Goal: Contribute content: Add original content to the website for others to see

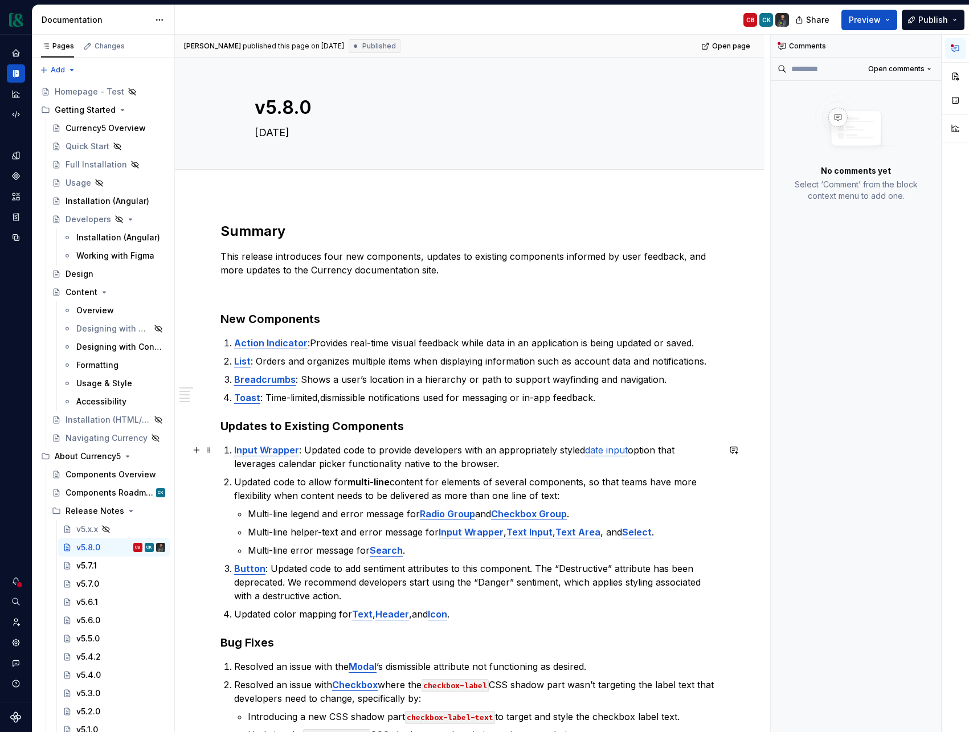
scroll to position [149, 0]
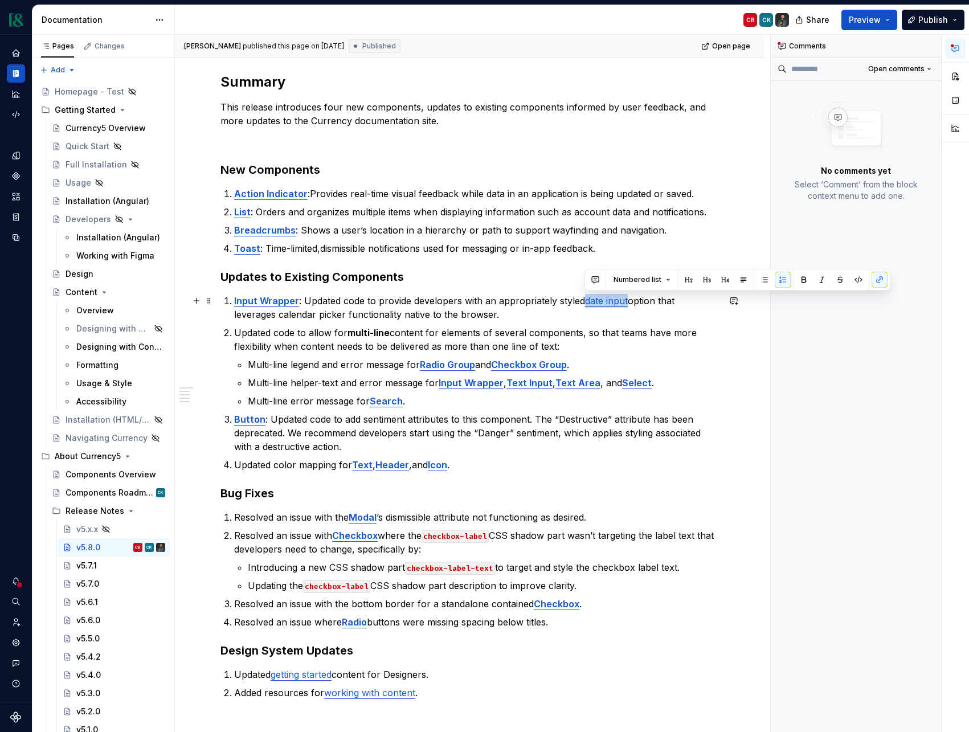
drag, startPoint x: 627, startPoint y: 304, endPoint x: 587, endPoint y: 303, distance: 40.5
click at [587, 303] on p "Input Wrapper : Updated code to provide developers with an appropriately styled…" at bounding box center [476, 307] width 485 height 27
click at [881, 282] on button "button" at bounding box center [880, 280] width 16 height 16
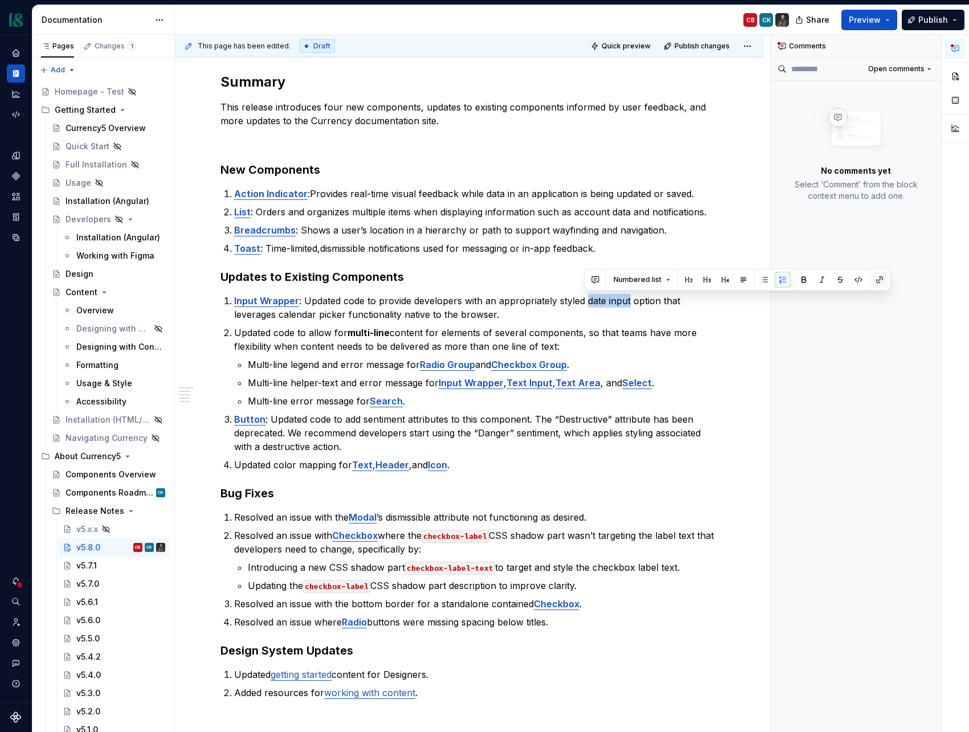
type textarea "*"
click at [881, 282] on button "button" at bounding box center [880, 280] width 16 height 16
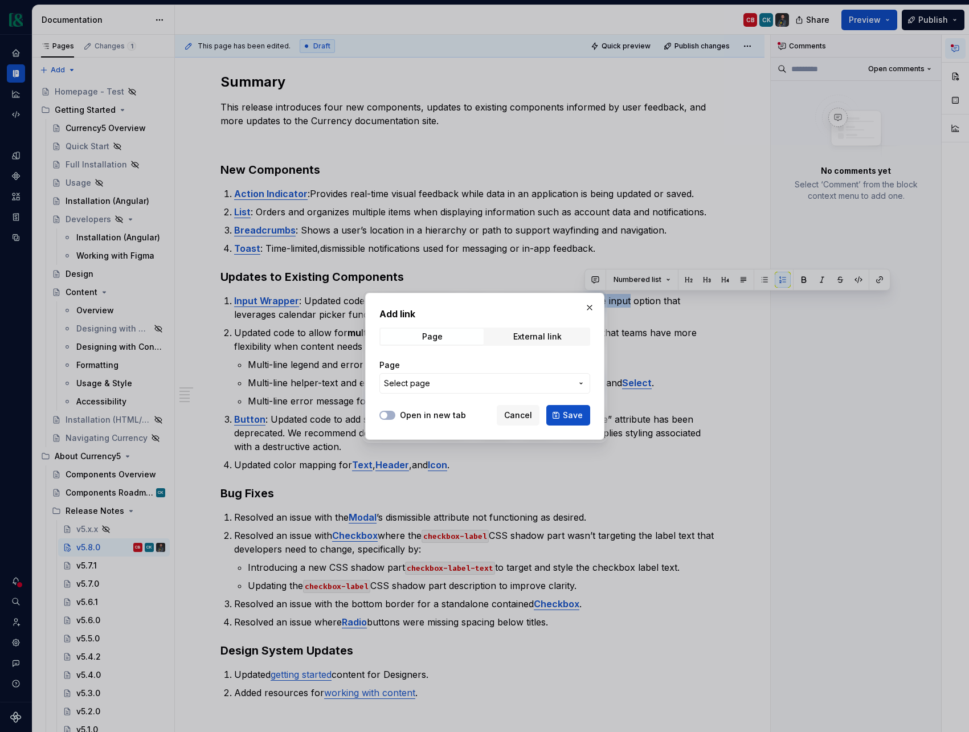
click at [485, 390] on button "Select page" at bounding box center [485, 383] width 211 height 21
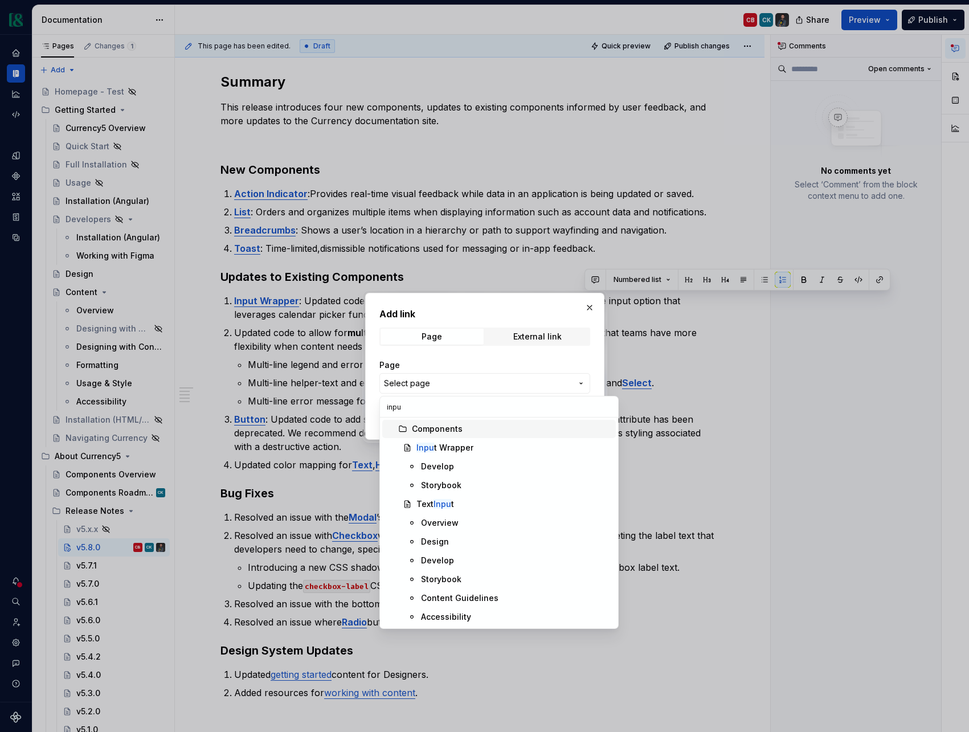
type input "input"
click at [591, 307] on div "Add link Page External link Page Select page Open in new tab Cancel Save" at bounding box center [484, 366] width 969 height 732
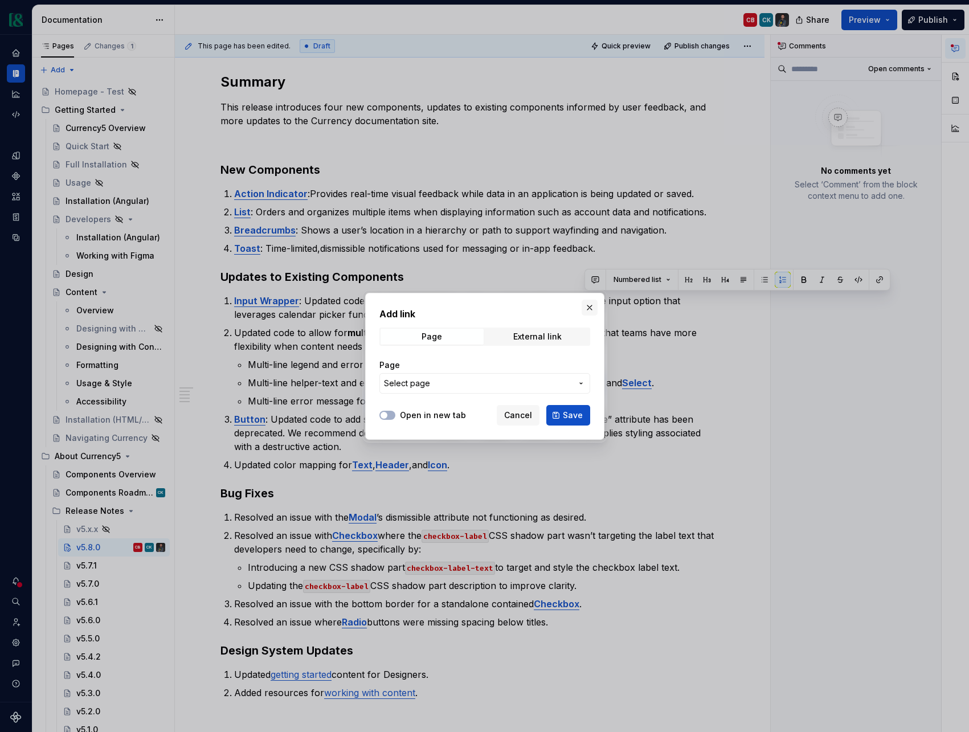
click at [587, 305] on button "button" at bounding box center [590, 308] width 16 height 16
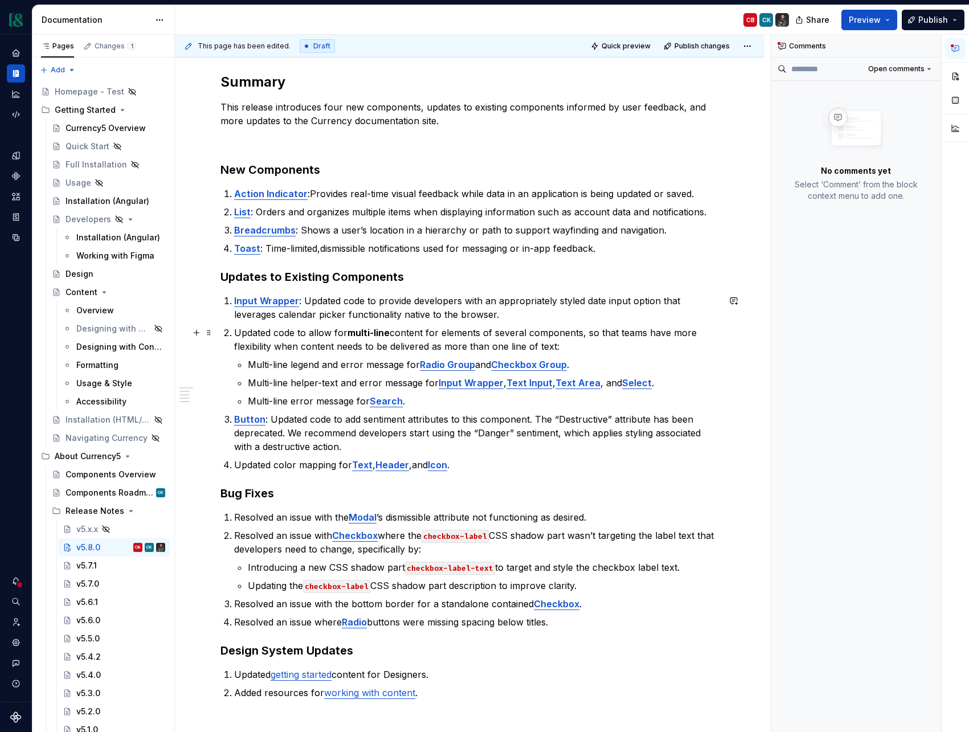
click at [634, 326] on p "Updated code to allow for multi-line content for elements of several components…" at bounding box center [476, 339] width 485 height 27
drag, startPoint x: 586, startPoint y: 300, endPoint x: 627, endPoint y: 301, distance: 41.6
click at [627, 301] on p "Input Wrapper : Updated code to provide developers with an appropriately styled…" at bounding box center [476, 307] width 485 height 27
click at [880, 284] on button "button" at bounding box center [880, 280] width 16 height 16
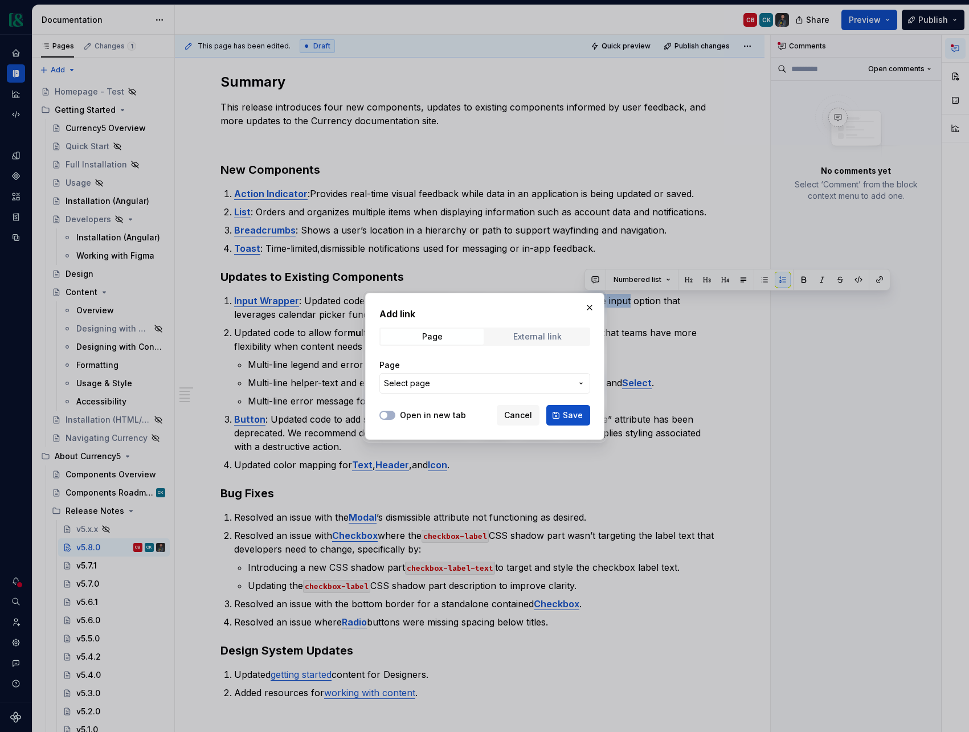
click at [523, 337] on div "External link" at bounding box center [537, 336] width 48 height 9
click at [448, 380] on input "URL" at bounding box center [485, 383] width 211 height 21
paste input "[URL][DOMAIN_NAME]"
type input "[URL][DOMAIN_NAME]"
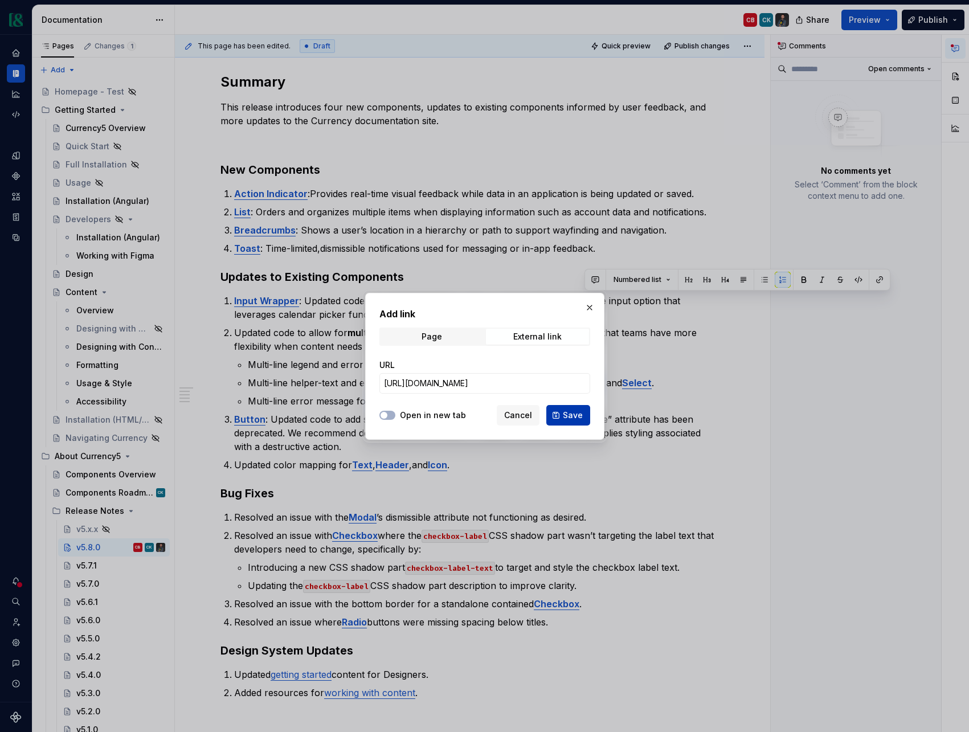
click at [570, 417] on span "Save" at bounding box center [573, 415] width 20 height 11
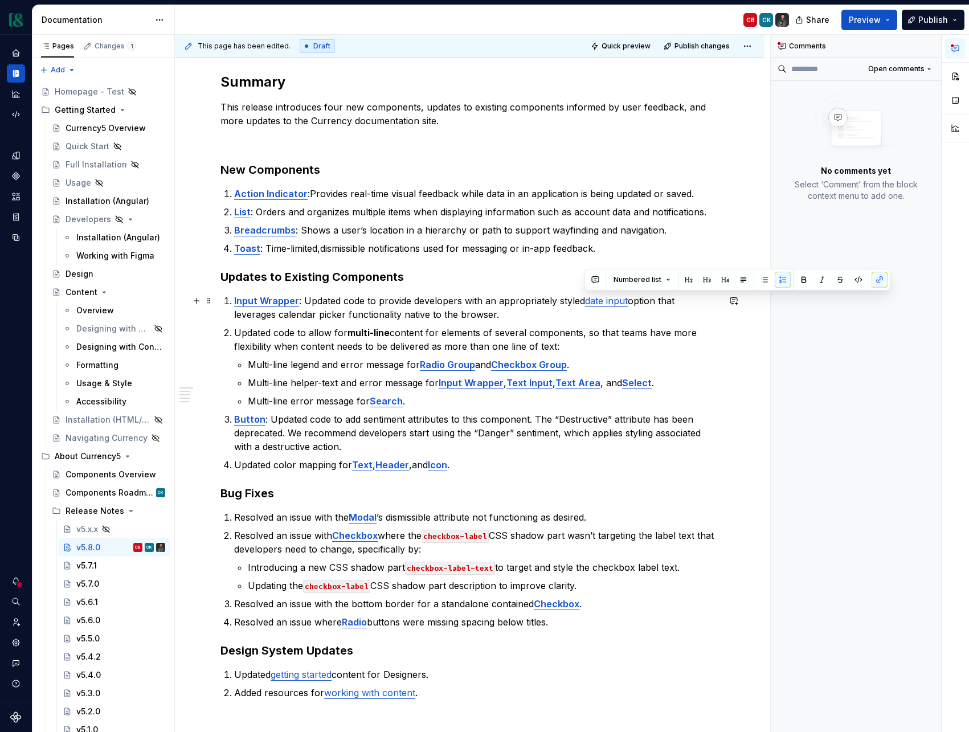
click at [528, 297] on p "Input Wrapper : Updated code to provide developers with an appropriately styled…" at bounding box center [476, 307] width 485 height 27
click at [609, 303] on link "date input" at bounding box center [606, 300] width 43 height 11
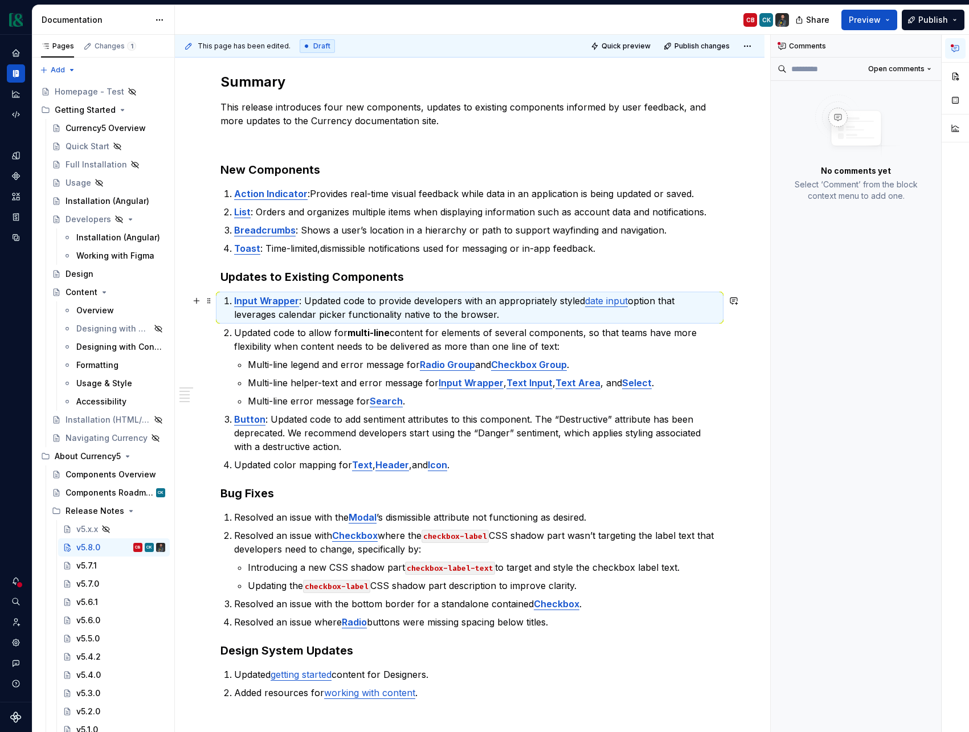
click at [612, 299] on link "date input" at bounding box center [606, 300] width 43 height 11
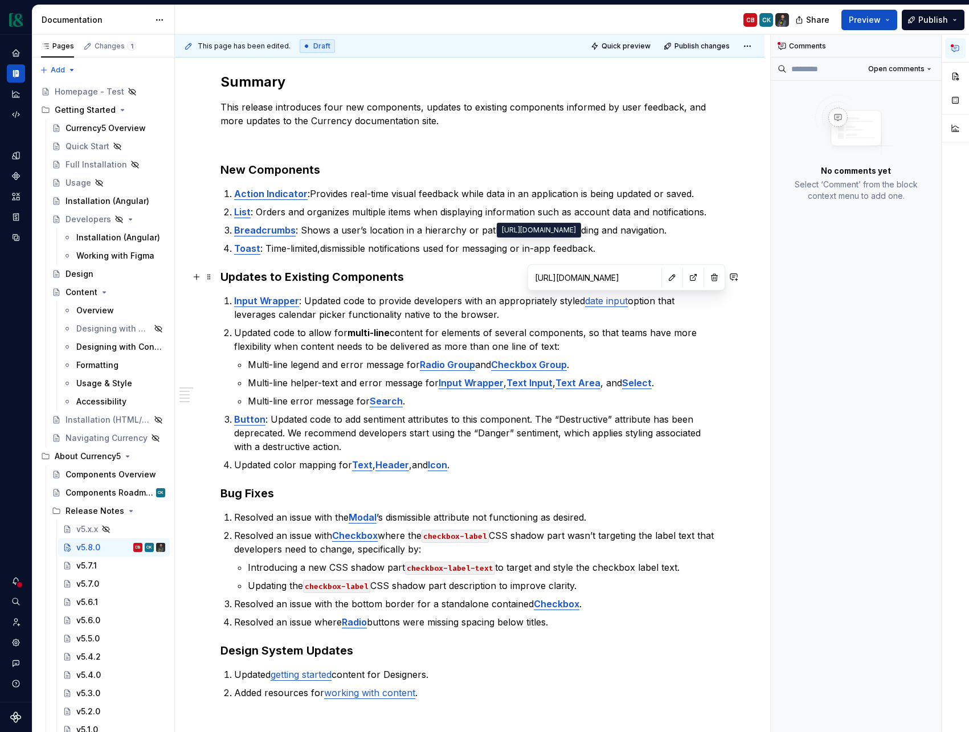
click at [597, 278] on input "[URL][DOMAIN_NAME]" at bounding box center [595, 277] width 129 height 21
click at [598, 278] on input "[URL][DOMAIN_NAME]" at bounding box center [595, 277] width 129 height 21
click at [686, 279] on button "button" at bounding box center [694, 278] width 16 height 16
type textarea "*"
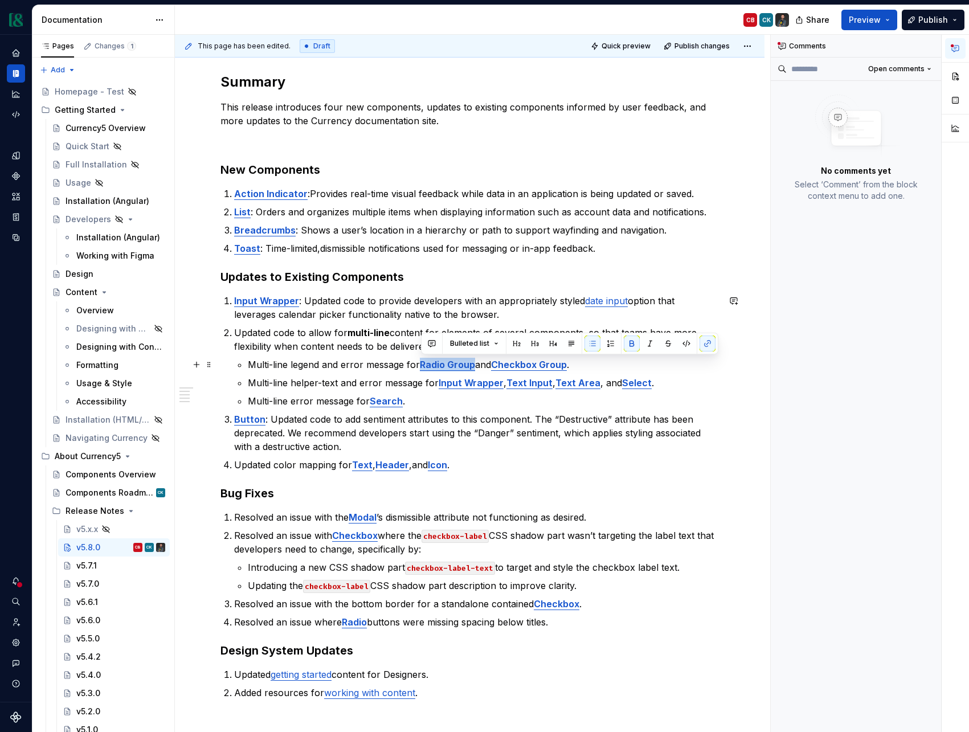
drag, startPoint x: 422, startPoint y: 366, endPoint x: 473, endPoint y: 365, distance: 50.7
click at [473, 365] on strong "Radio Group" at bounding box center [447, 364] width 55 height 11
click at [707, 345] on button "button" at bounding box center [708, 344] width 16 height 16
click at [708, 344] on button "button" at bounding box center [708, 344] width 16 height 16
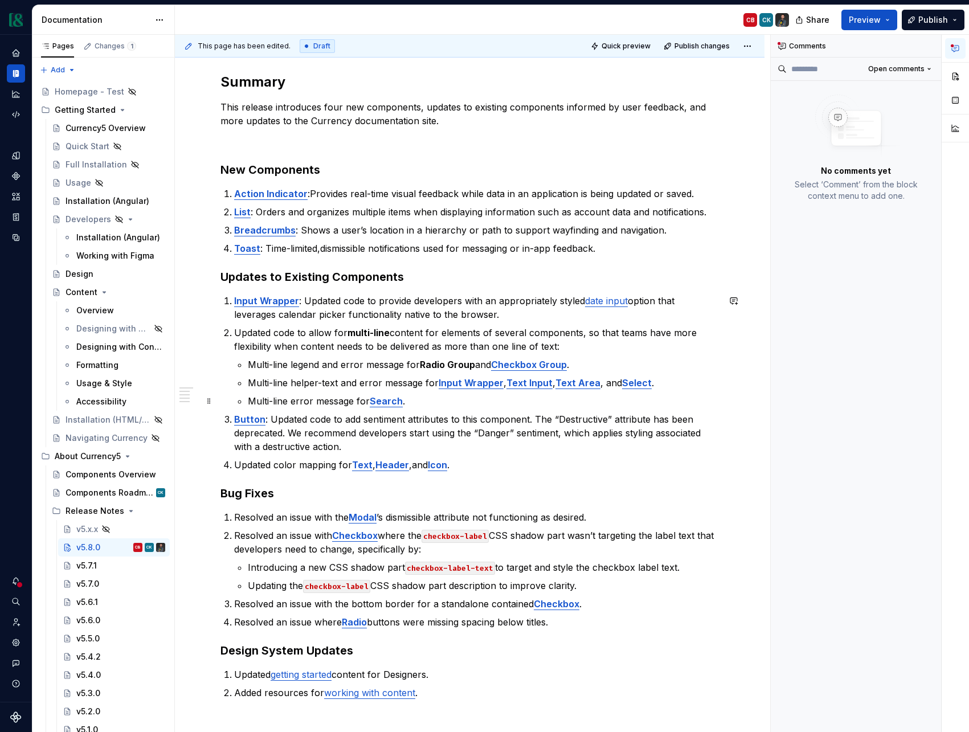
drag, startPoint x: 703, startPoint y: 390, endPoint x: 686, endPoint y: 389, distance: 17.7
click at [697, 390] on ul "Multi-line legend and error message for Radio Group and Checkbox Group . Multi-…" at bounding box center [483, 383] width 471 height 50
drag, startPoint x: 422, startPoint y: 365, endPoint x: 476, endPoint y: 365, distance: 53.6
click at [476, 365] on p "Multi-line legend and error message for Radio Group and Checkbox Group ." at bounding box center [483, 365] width 471 height 14
click at [706, 341] on button "button" at bounding box center [708, 344] width 16 height 16
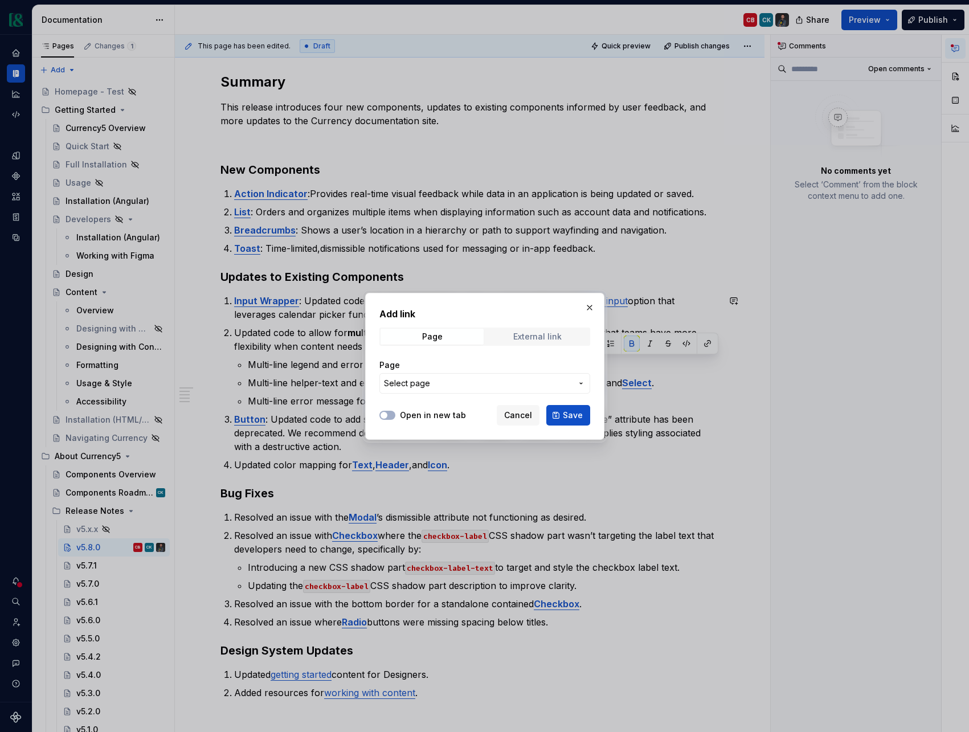
click at [533, 338] on div "External link" at bounding box center [537, 336] width 48 height 9
click at [494, 377] on input "URL" at bounding box center [485, 383] width 211 height 21
paste input "[URL][DOMAIN_NAME]"
type input "[URL][DOMAIN_NAME]"
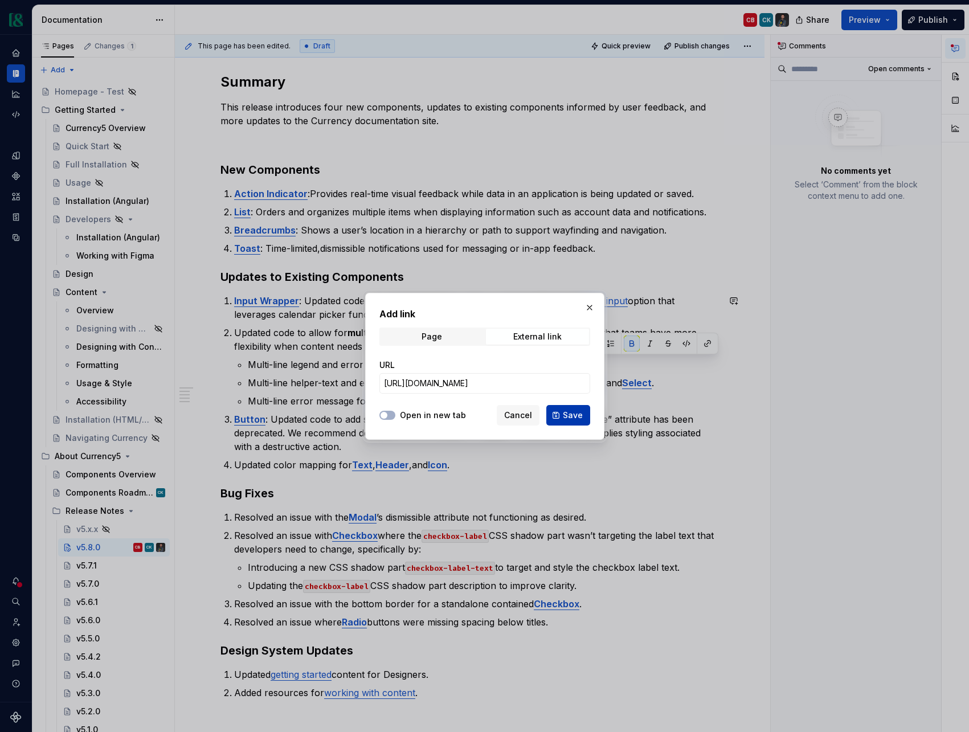
click at [568, 418] on span "Save" at bounding box center [573, 415] width 20 height 11
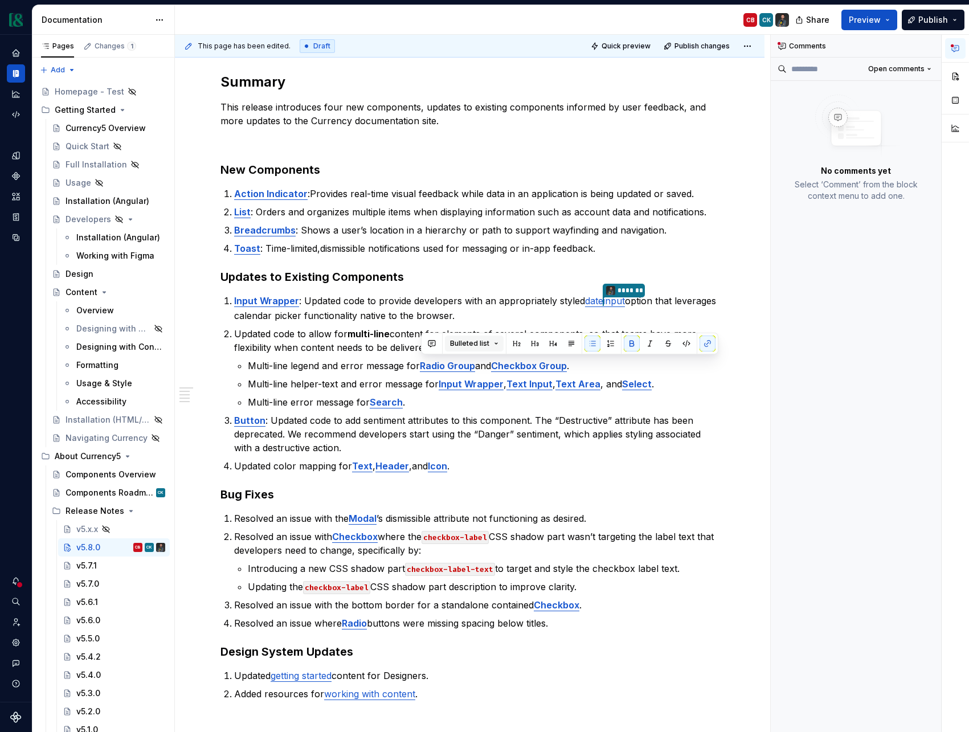
type textarea "*"
click at [595, 367] on p "Multi-line legend and error message for Radio Group and Checkbox Group ." at bounding box center [483, 365] width 471 height 14
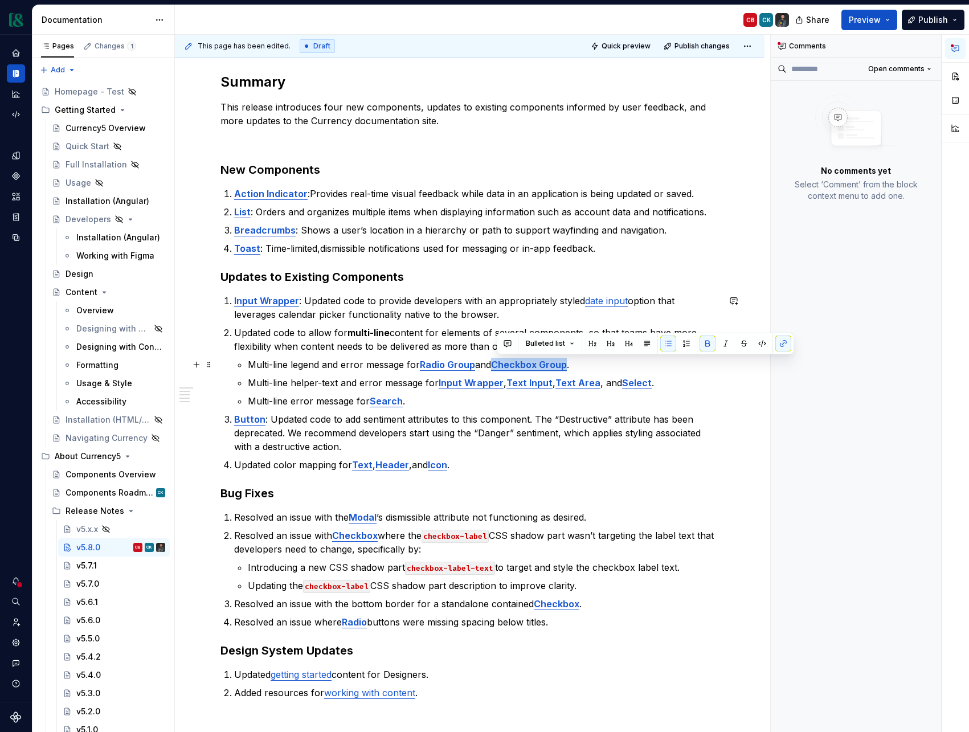
drag, startPoint x: 571, startPoint y: 365, endPoint x: 500, endPoint y: 365, distance: 71.2
click at [500, 365] on p "Multi-line legend and error message for Radio Group and Checkbox Group ." at bounding box center [483, 365] width 471 height 14
click at [781, 346] on button "button" at bounding box center [784, 344] width 16 height 16
click at [620, 373] on ul "Multi-line legend and error message for Radio Group and Checkbox Group . Multi-…" at bounding box center [483, 383] width 471 height 50
drag, startPoint x: 570, startPoint y: 366, endPoint x: 499, endPoint y: 366, distance: 70.7
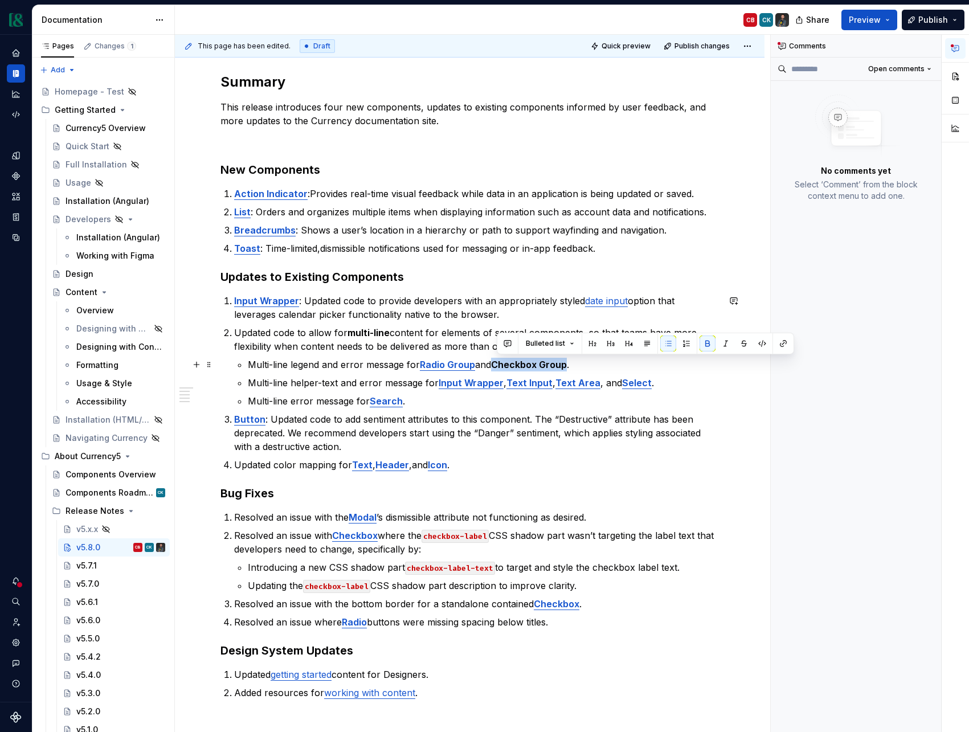
click at [499, 366] on strong "Checkbox Group" at bounding box center [529, 364] width 76 height 11
click at [786, 345] on button "button" at bounding box center [784, 344] width 16 height 16
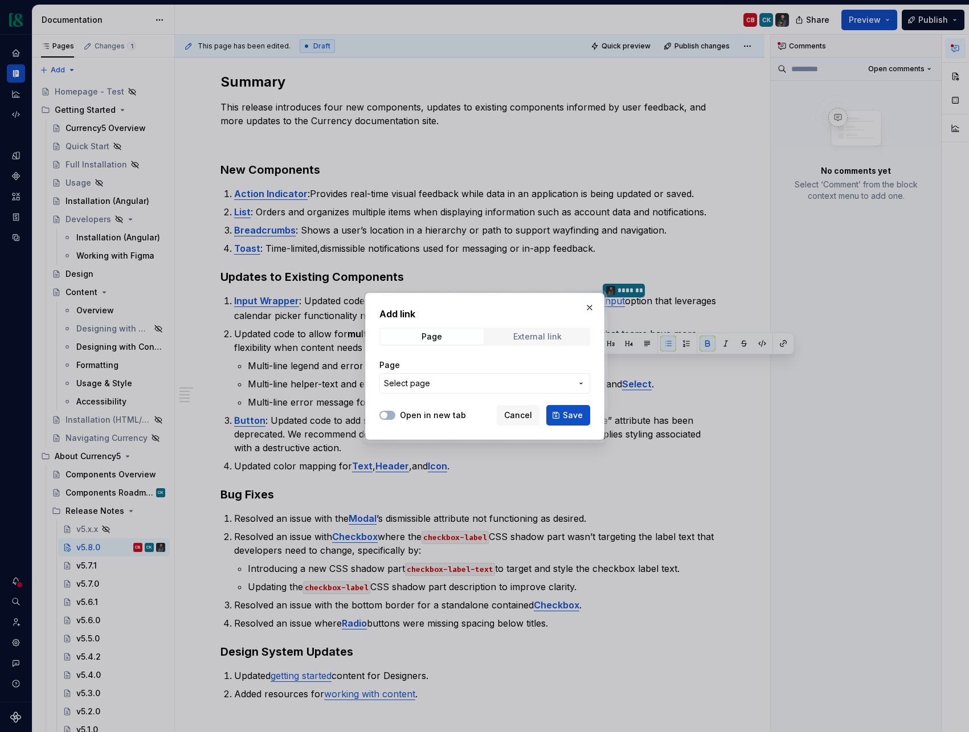
click at [559, 337] on div "External link" at bounding box center [537, 336] width 48 height 9
click at [529, 387] on input "URL" at bounding box center [485, 383] width 211 height 21
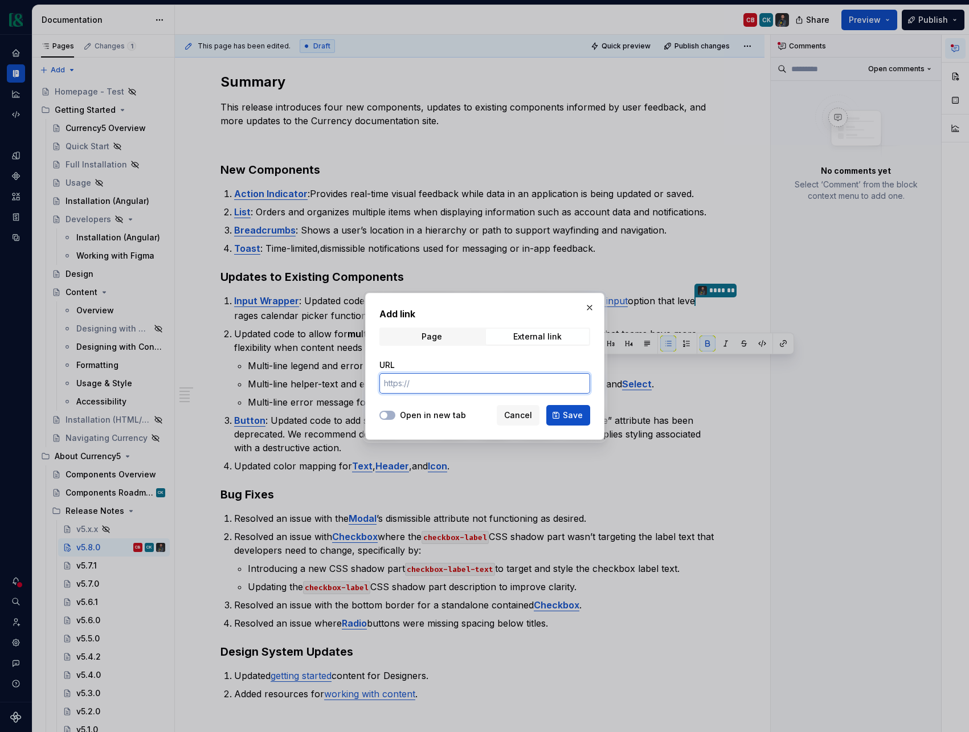
paste input "[URL][DOMAIN_NAME]"
type input "[URL][DOMAIN_NAME]"
click at [573, 416] on span "Save" at bounding box center [573, 415] width 20 height 11
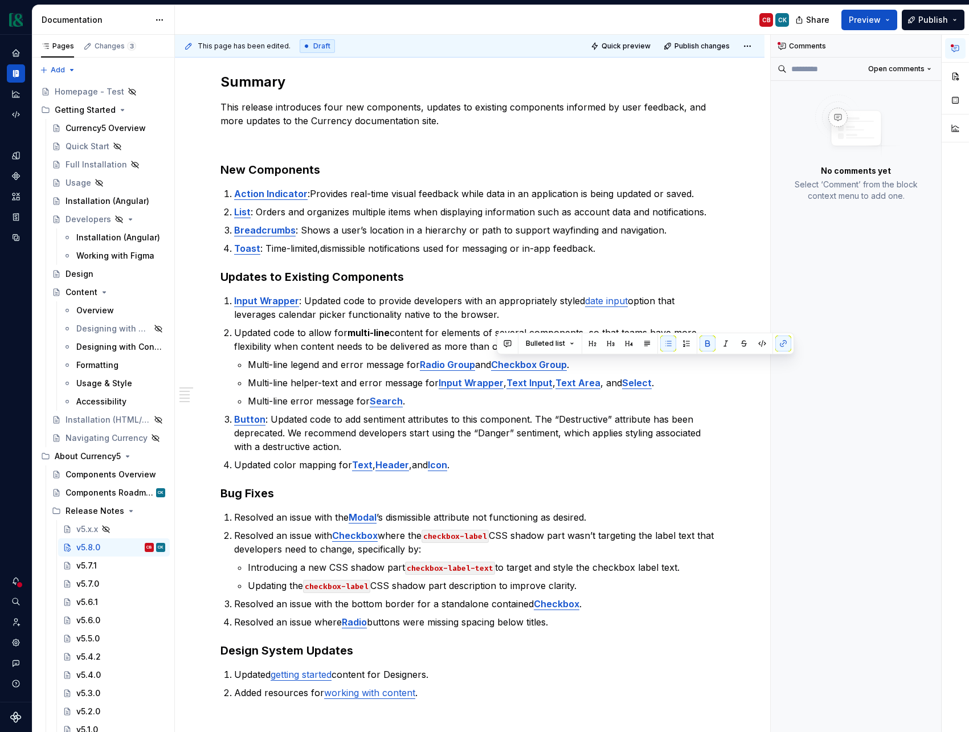
type textarea "*"
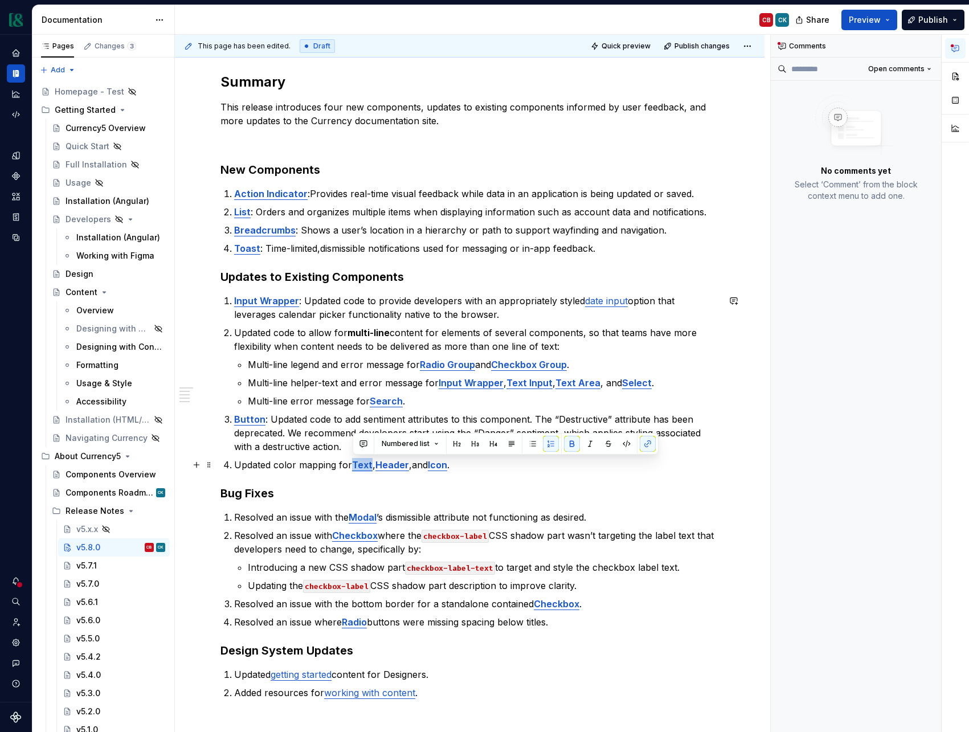
drag, startPoint x: 353, startPoint y: 466, endPoint x: 371, endPoint y: 466, distance: 17.7
click at [371, 466] on p "Updated color mapping for Text , Header , and Icon ." at bounding box center [476, 465] width 485 height 14
click at [650, 450] on button "button" at bounding box center [648, 444] width 16 height 16
click at [407, 493] on h3 "Bug Fixes" at bounding box center [470, 494] width 499 height 16
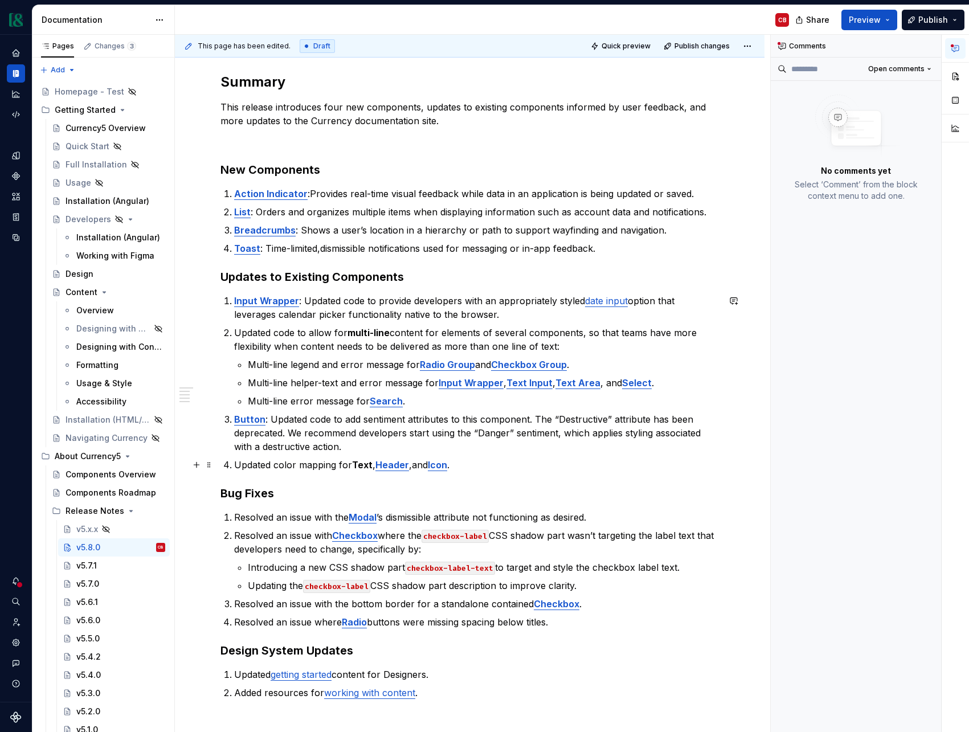
click at [365, 468] on strong "Text" at bounding box center [362, 464] width 21 height 11
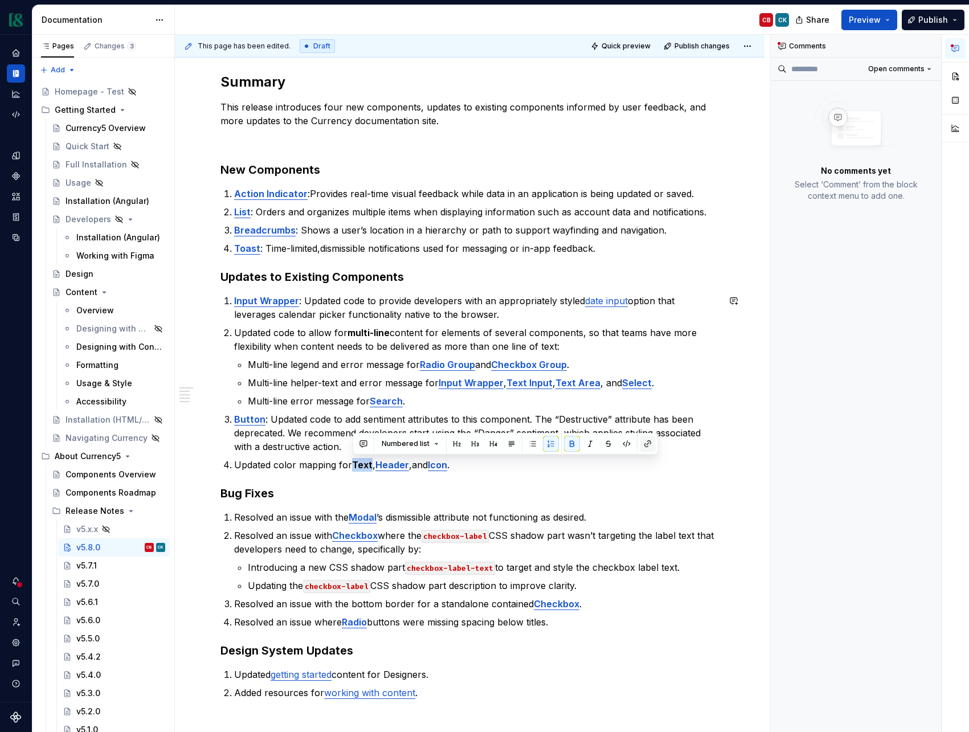
click at [640, 446] on button "button" at bounding box center [648, 444] width 16 height 16
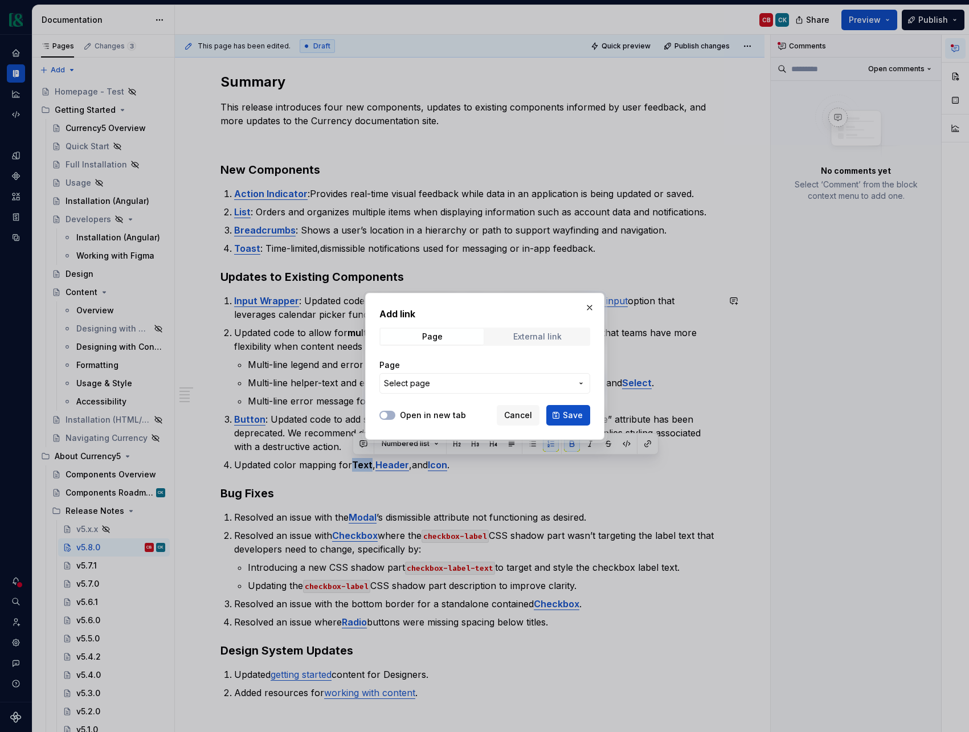
click at [536, 338] on div "External link" at bounding box center [537, 336] width 48 height 9
click at [487, 376] on input "URL" at bounding box center [485, 383] width 211 height 21
paste input "[URL][DOMAIN_NAME]"
type input "[URL][DOMAIN_NAME]"
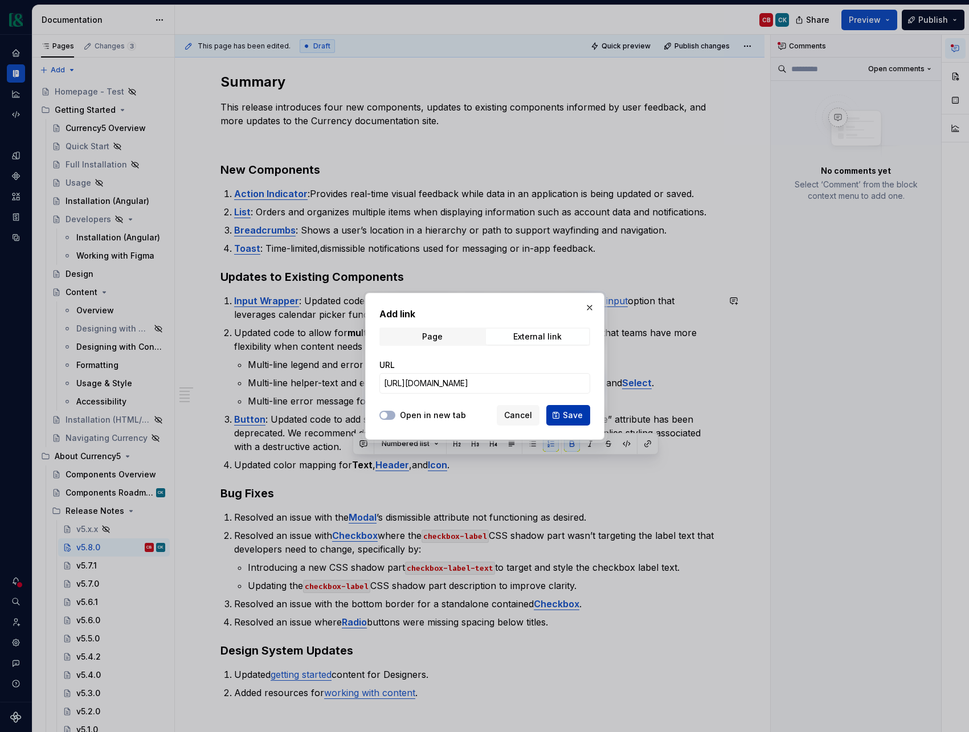
click at [572, 417] on span "Save" at bounding box center [573, 415] width 20 height 11
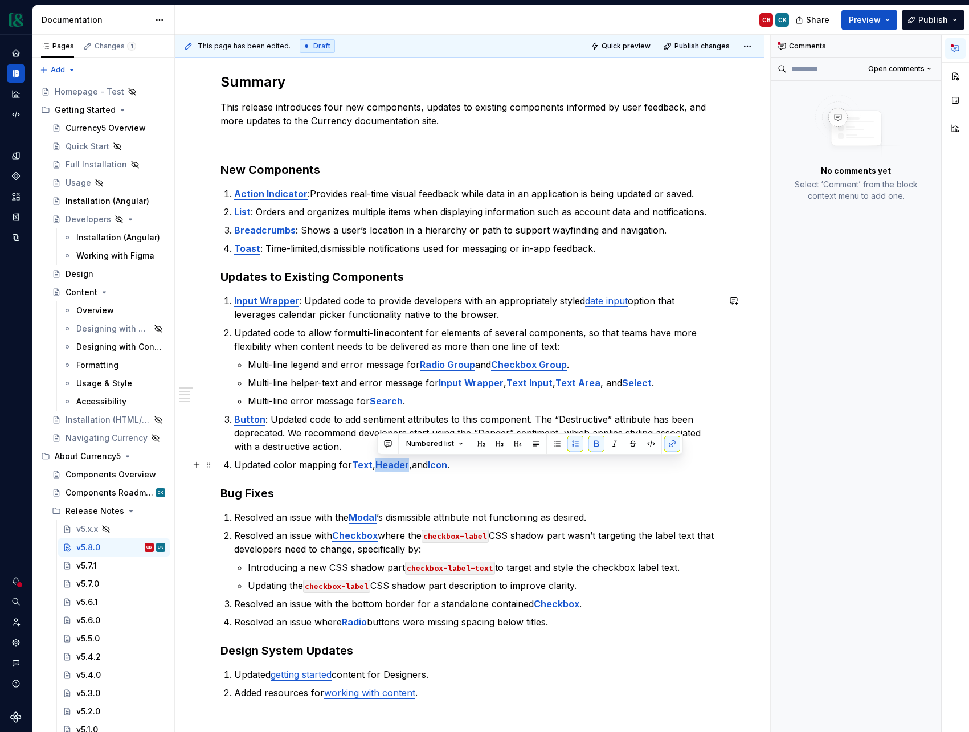
drag, startPoint x: 409, startPoint y: 466, endPoint x: 380, endPoint y: 466, distance: 28.5
click at [380, 466] on p "Updated color mapping for Text , Header , and Icon ." at bounding box center [476, 465] width 485 height 14
click at [666, 443] on button "button" at bounding box center [672, 444] width 16 height 16
click at [661, 462] on p "Updated color mapping for Text , Header , and Icon ." at bounding box center [476, 465] width 485 height 14
click at [395, 461] on strong "Header" at bounding box center [393, 464] width 34 height 11
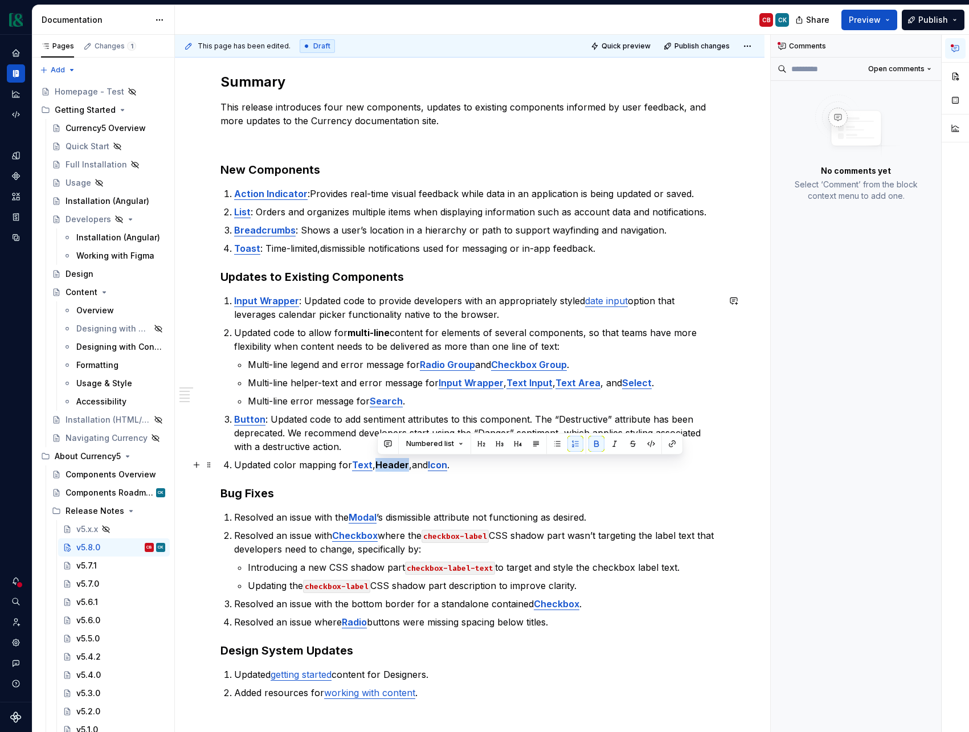
click at [395, 461] on strong "Header" at bounding box center [393, 464] width 34 height 11
click at [668, 447] on button "button" at bounding box center [672, 444] width 16 height 16
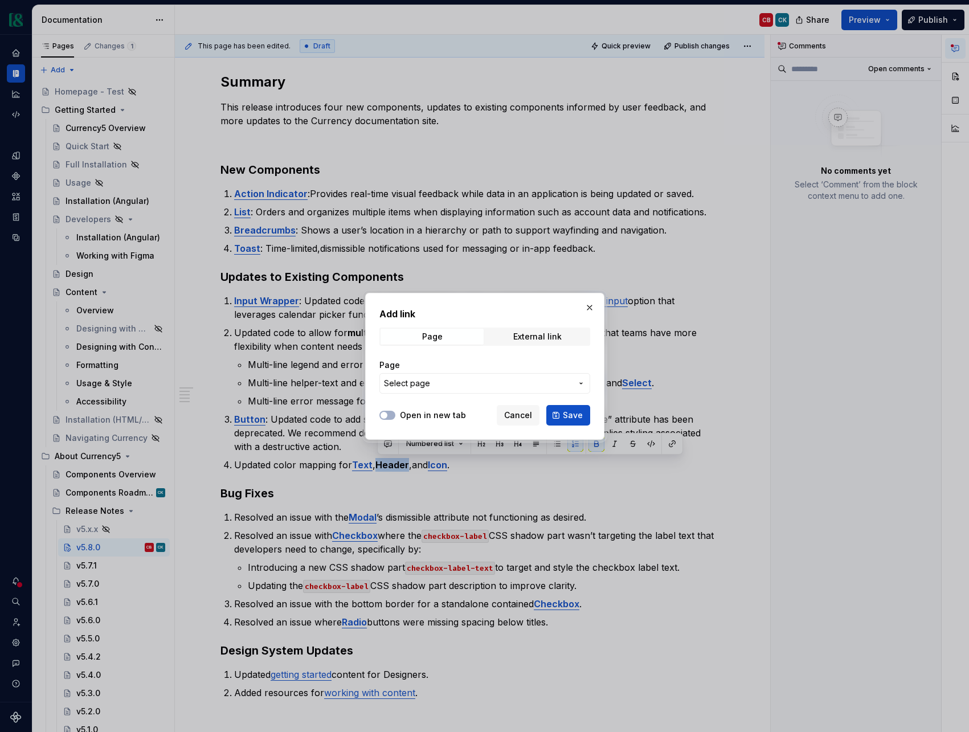
type textarea "*"
click at [535, 328] on div "Add link Page External link Page Select page" at bounding box center [485, 353] width 211 height 93
click at [535, 335] on div "External link" at bounding box center [537, 336] width 48 height 9
click at [488, 380] on input "URL" at bounding box center [485, 383] width 211 height 21
paste input "[URL][DOMAIN_NAME]"
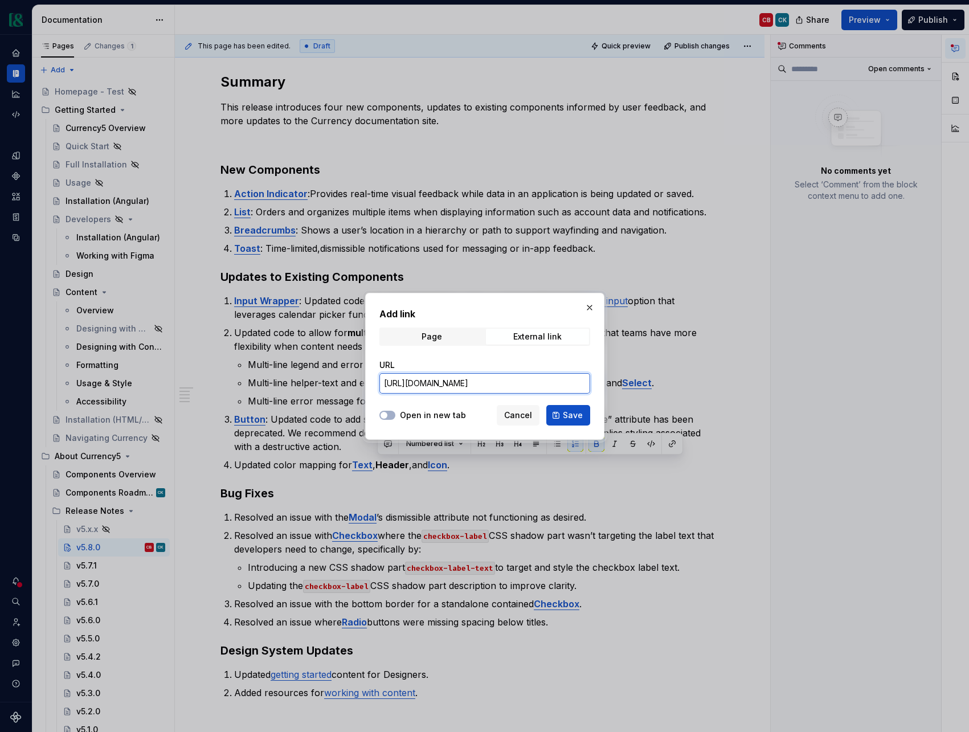
scroll to position [0, 259]
type input "[URL][DOMAIN_NAME]"
click at [589, 417] on button "Save" at bounding box center [568, 415] width 44 height 21
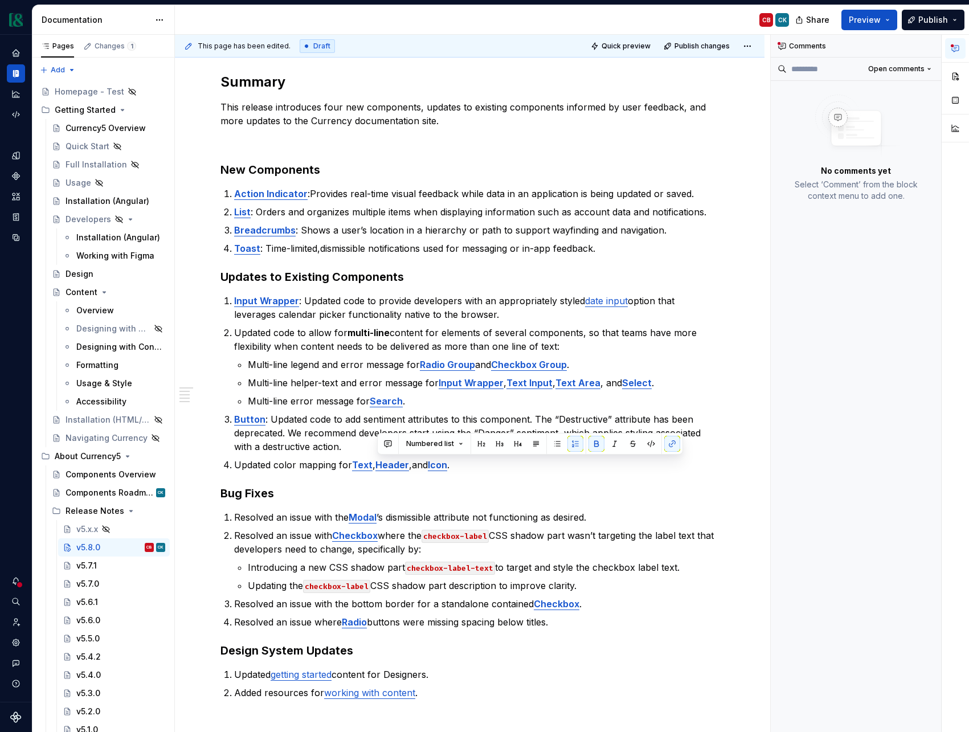
type textarea "*"
click at [473, 468] on p "Updated color mapping for Text , Header , and Icon ." at bounding box center [476, 465] width 485 height 14
drag, startPoint x: 452, startPoint y: 469, endPoint x: 434, endPoint y: 469, distance: 18.8
click at [434, 469] on p "Updated color mapping for Text , Header , and Icon ." at bounding box center [476, 465] width 485 height 14
click at [726, 445] on button "button" at bounding box center [728, 444] width 16 height 16
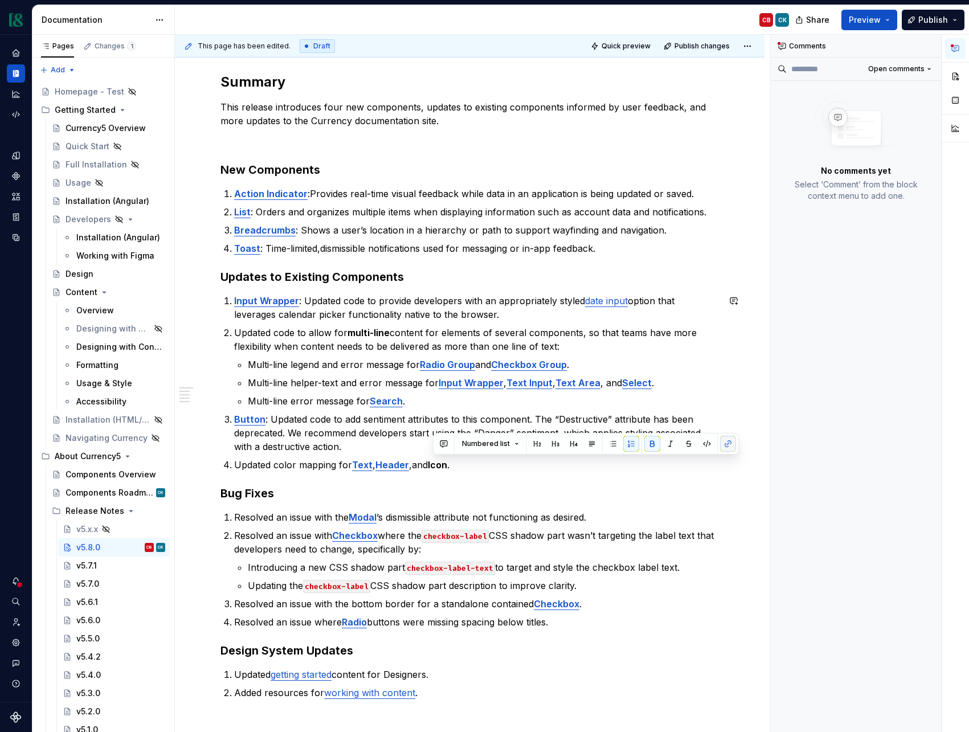
click at [726, 445] on button "button" at bounding box center [728, 444] width 16 height 16
drag, startPoint x: 582, startPoint y: 476, endPoint x: 475, endPoint y: 474, distance: 107.2
click at [579, 476] on div "Summary This release introduces four new components, updates to existing compon…" at bounding box center [470, 386] width 499 height 627
click at [443, 467] on strong "Icon" at bounding box center [437, 464] width 19 height 11
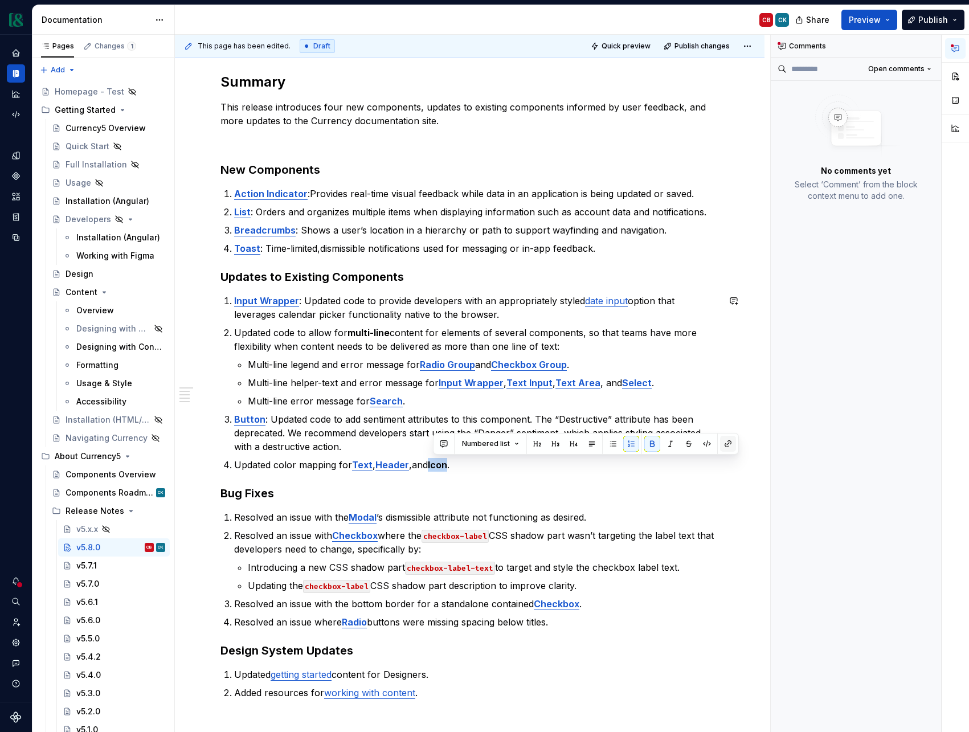
click at [729, 447] on button "button" at bounding box center [728, 444] width 16 height 16
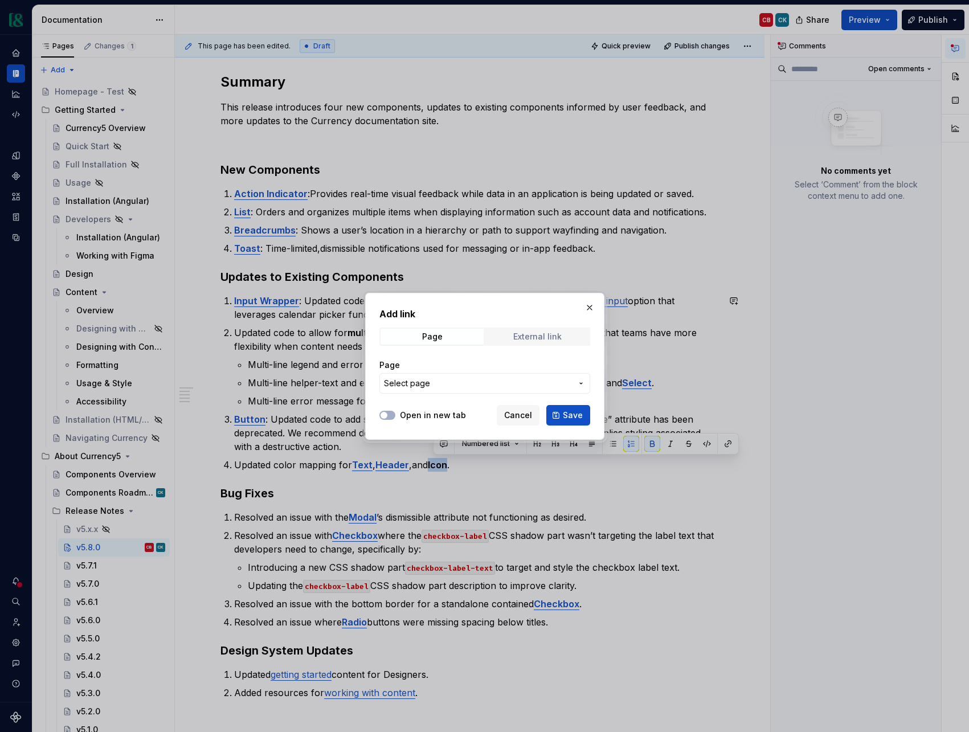
click at [558, 335] on div "External link" at bounding box center [537, 336] width 48 height 9
click at [491, 380] on input "URL" at bounding box center [485, 383] width 211 height 21
paste input "[URL][DOMAIN_NAME]"
type input "[URL][DOMAIN_NAME]"
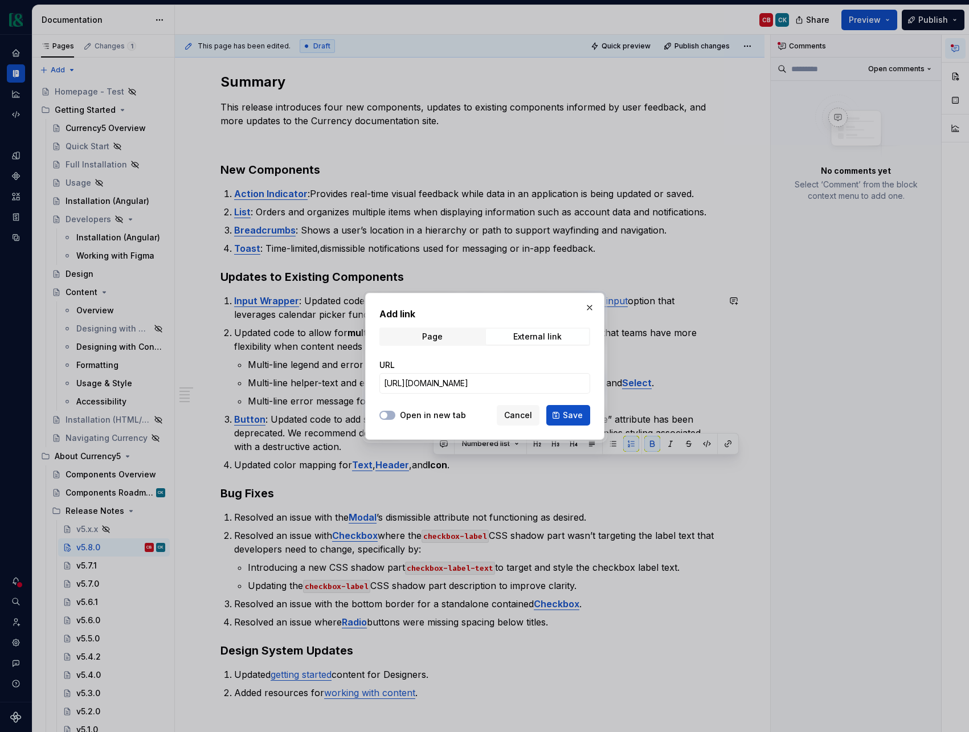
click at [569, 419] on span "Save" at bounding box center [573, 415] width 20 height 11
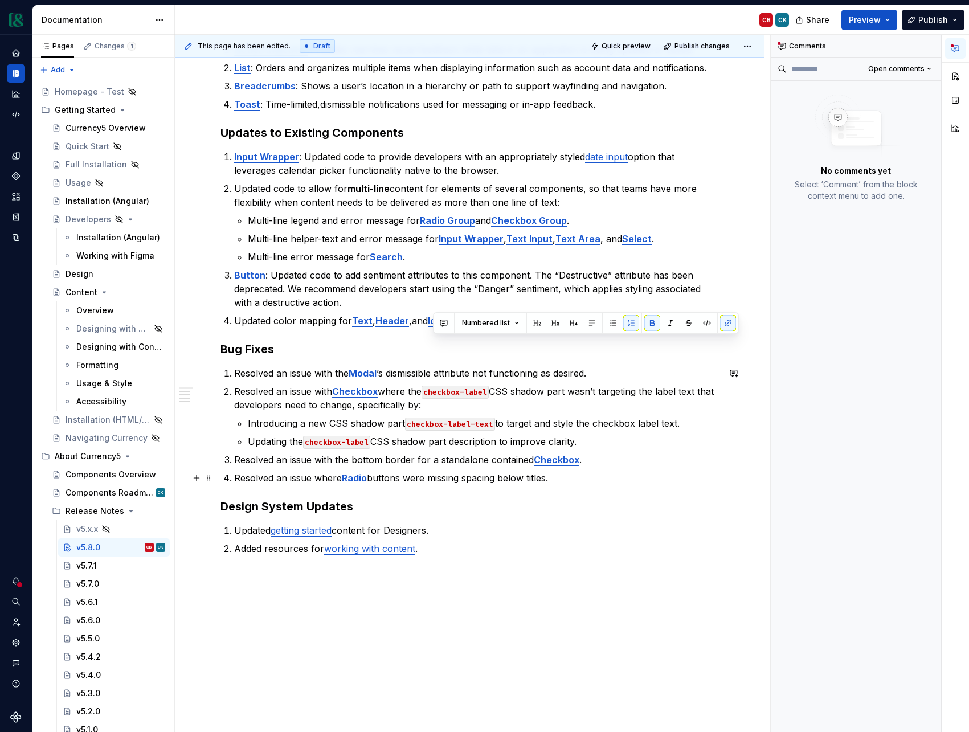
scroll to position [350, 0]
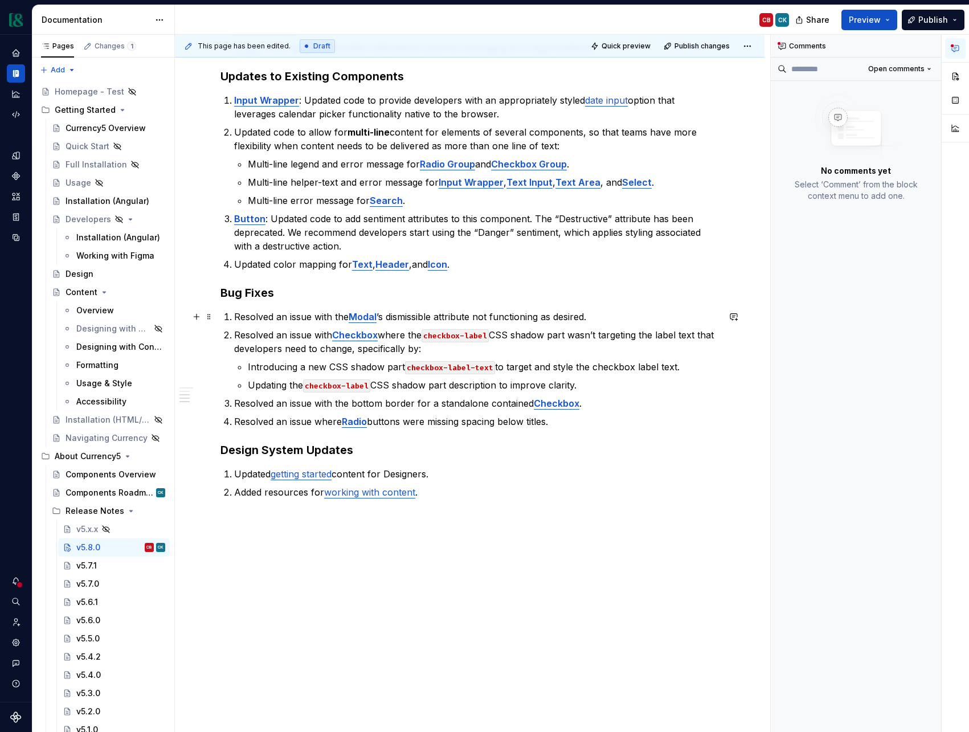
click at [287, 322] on p "Resolved an issue with the Modal ’s dismissible attribute not functioning as de…" at bounding box center [476, 317] width 485 height 14
type textarea "*"
drag, startPoint x: 352, startPoint y: 316, endPoint x: 379, endPoint y: 317, distance: 27.4
click at [379, 317] on p "Resolved an issue with the Modal ’s dismissible attribute not functioning as de…" at bounding box center [476, 317] width 485 height 14
click at [642, 298] on button "button" at bounding box center [646, 296] width 16 height 16
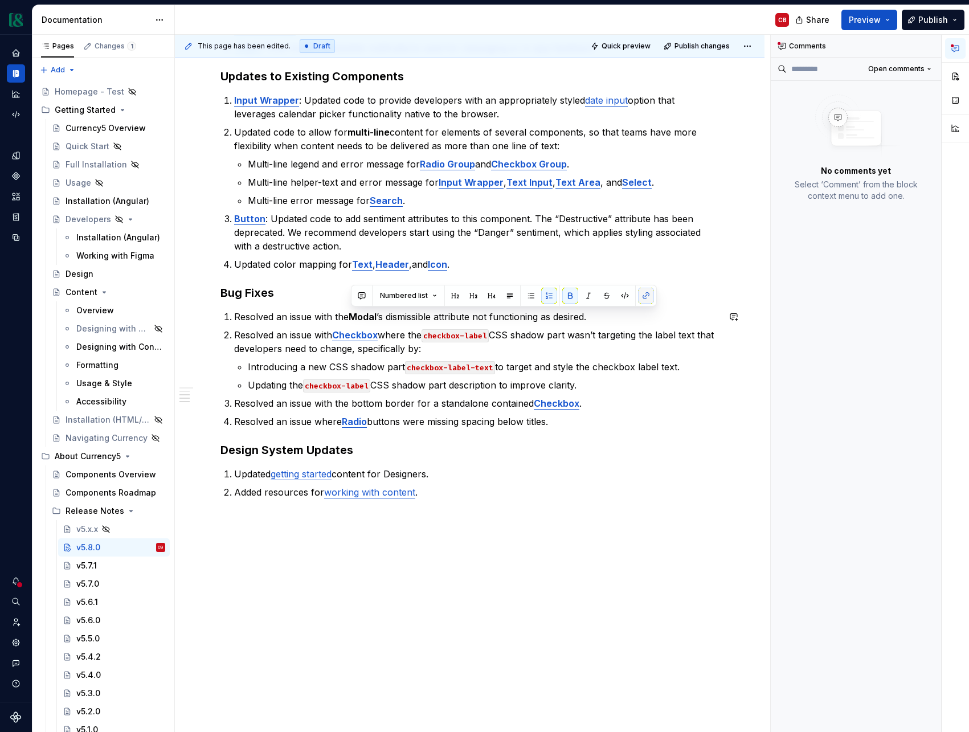
click at [644, 297] on button "button" at bounding box center [646, 296] width 16 height 16
click at [645, 303] on button "button" at bounding box center [646, 296] width 16 height 16
drag, startPoint x: 564, startPoint y: 419, endPoint x: 436, endPoint y: 359, distance: 141.0
click at [558, 415] on p "Resolved an issue where Radio buttons were missing spacing below titles." at bounding box center [476, 422] width 485 height 14
click at [365, 318] on strong "Modal" at bounding box center [363, 316] width 28 height 11
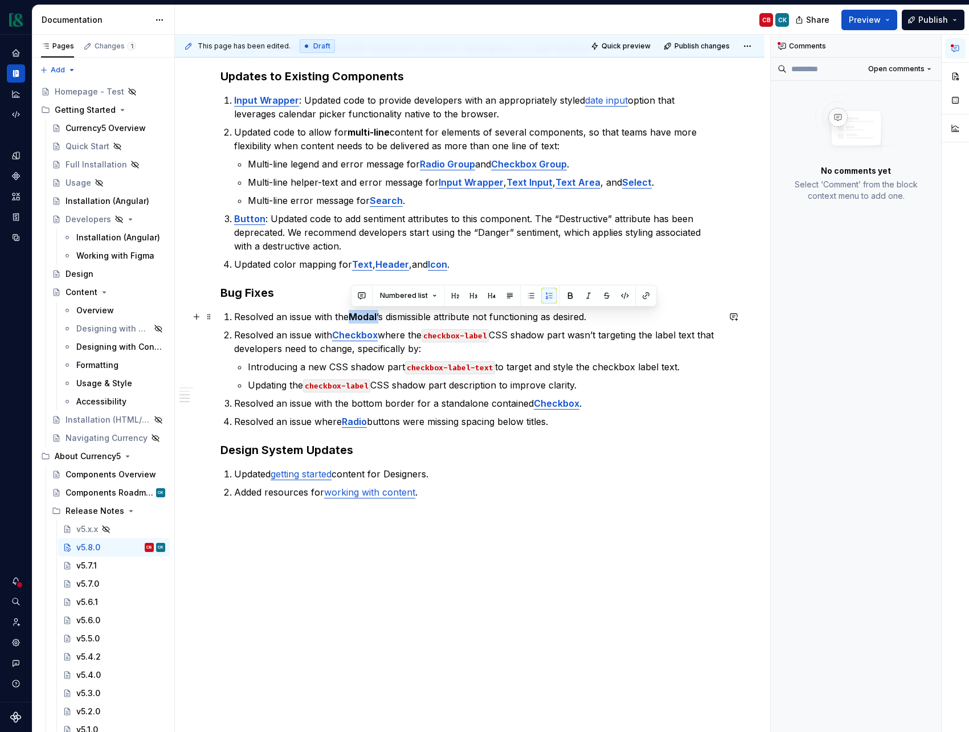
drag, startPoint x: 380, startPoint y: 317, endPoint x: 353, endPoint y: 318, distance: 27.4
click at [353, 318] on p "Resolved an issue with the Modal ’s dismissible attribute not functioning as de…" at bounding box center [476, 317] width 485 height 14
click at [643, 296] on button "button" at bounding box center [646, 296] width 16 height 16
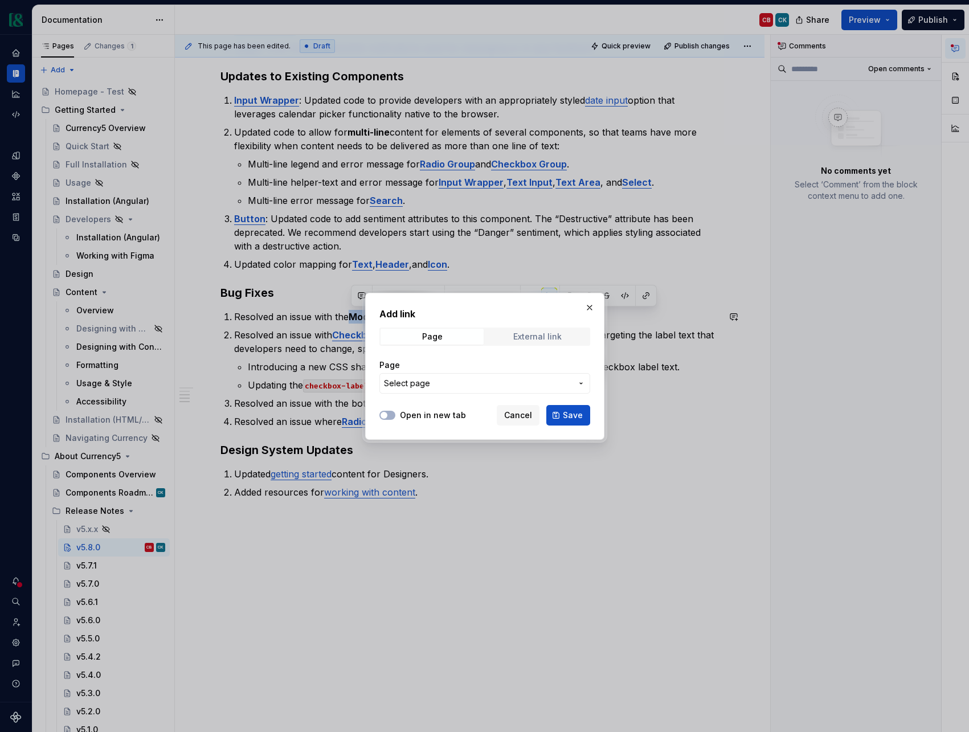
click at [544, 340] on div "External link" at bounding box center [537, 336] width 48 height 9
click at [481, 386] on input "URL" at bounding box center [485, 383] width 211 height 21
paste input "[URL][DOMAIN_NAME]"
type input "[URL][DOMAIN_NAME]"
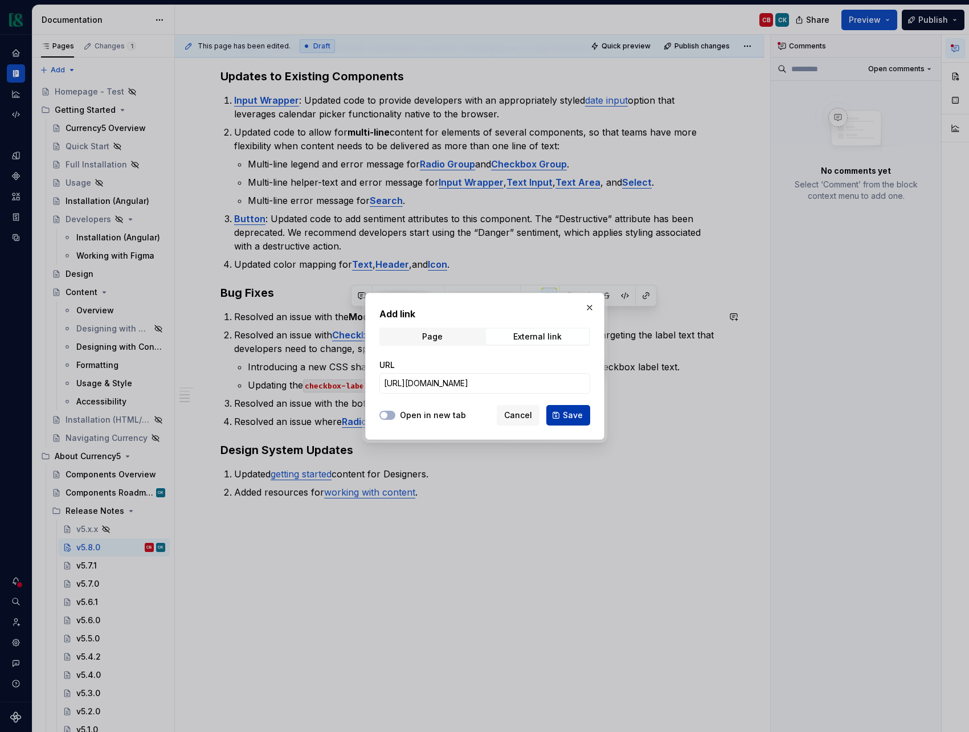
click at [562, 417] on button "Save" at bounding box center [568, 415] width 44 height 21
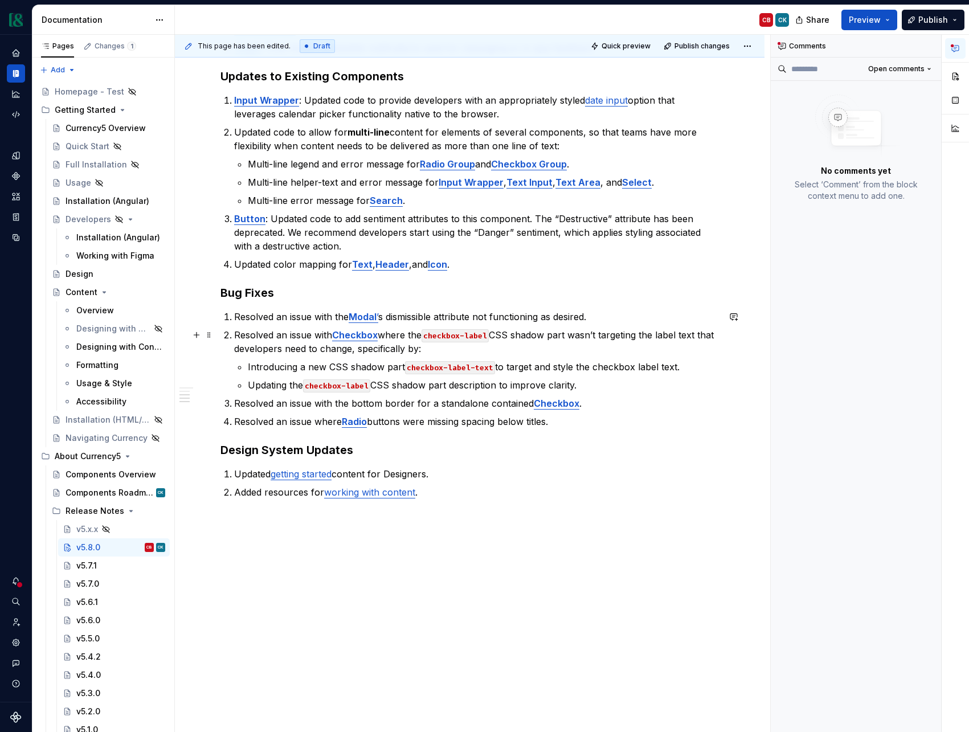
click at [393, 338] on p "Resolved an issue with Checkbox where the checkbox-label CSS shadow part wasn’t…" at bounding box center [476, 341] width 485 height 27
type textarea "*"
drag, startPoint x: 264, startPoint y: 220, endPoint x: 233, endPoint y: 221, distance: 30.8
click at [234, 221] on li "Button : Updated code to add sentiment attributes to this component. The “Destr…" at bounding box center [476, 232] width 485 height 41
click at [526, 201] on button "button" at bounding box center [529, 198] width 16 height 16
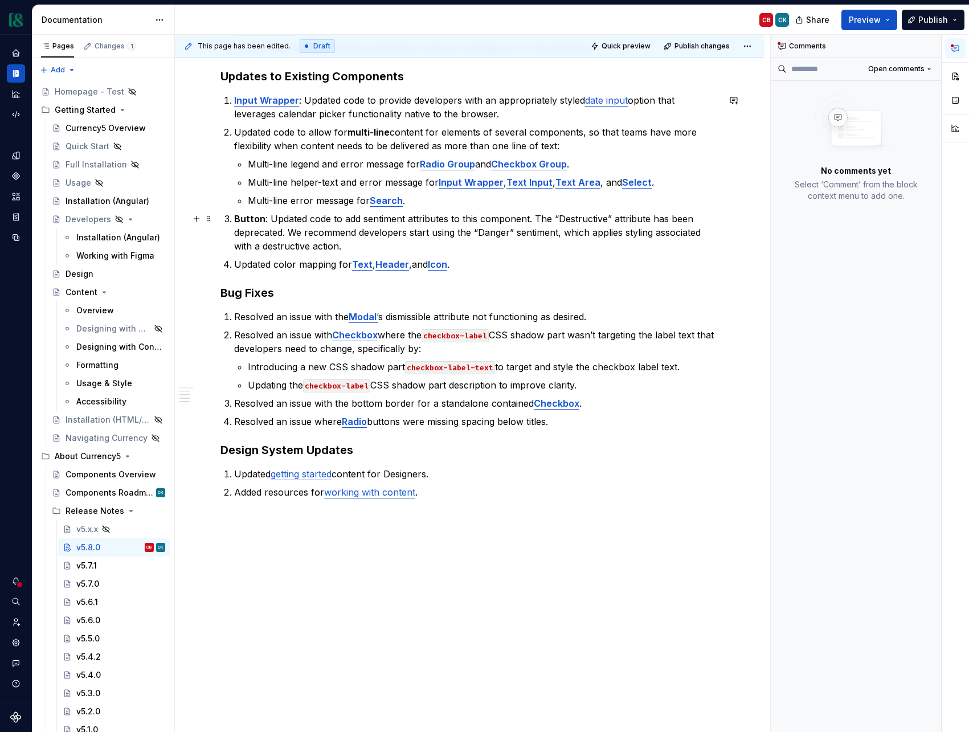
drag, startPoint x: 347, startPoint y: 239, endPoint x: 330, endPoint y: 236, distance: 17.2
click at [342, 238] on p "Button : Updated code to add sentiment attributes to this component. The “Destr…" at bounding box center [476, 232] width 485 height 41
click at [250, 222] on strong "Button" at bounding box center [249, 218] width 31 height 11
click at [521, 195] on button "button" at bounding box center [529, 198] width 16 height 16
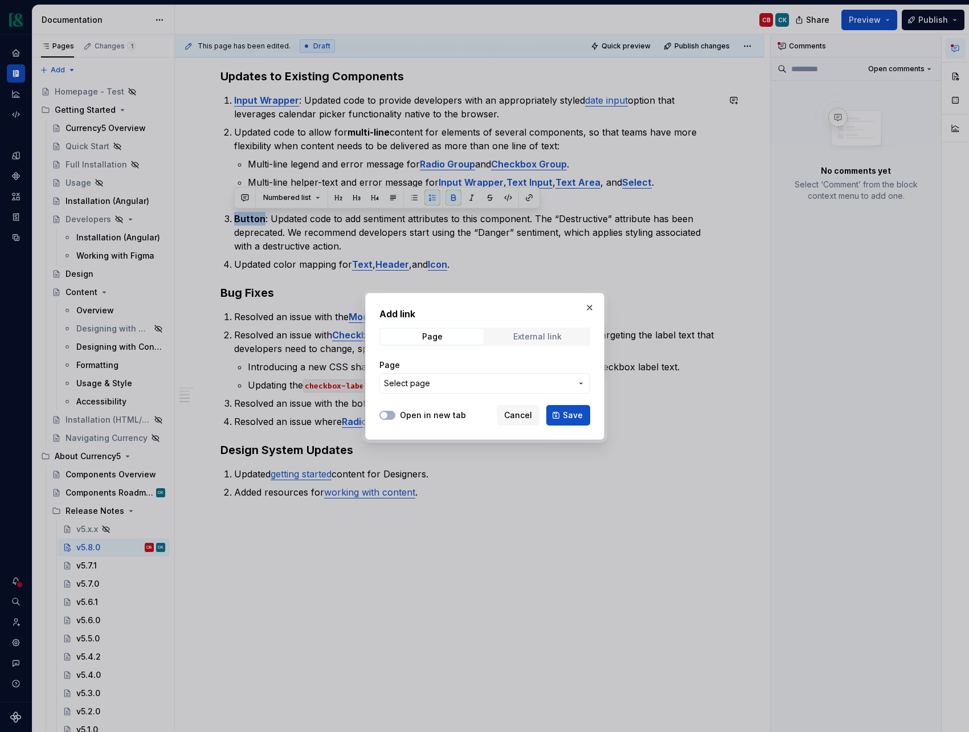
click at [521, 341] on span "External link" at bounding box center [537, 337] width 103 height 16
click at [496, 382] on input "URL" at bounding box center [485, 383] width 211 height 21
paste input "[URL][DOMAIN_NAME]"
type input "[URL][DOMAIN_NAME]"
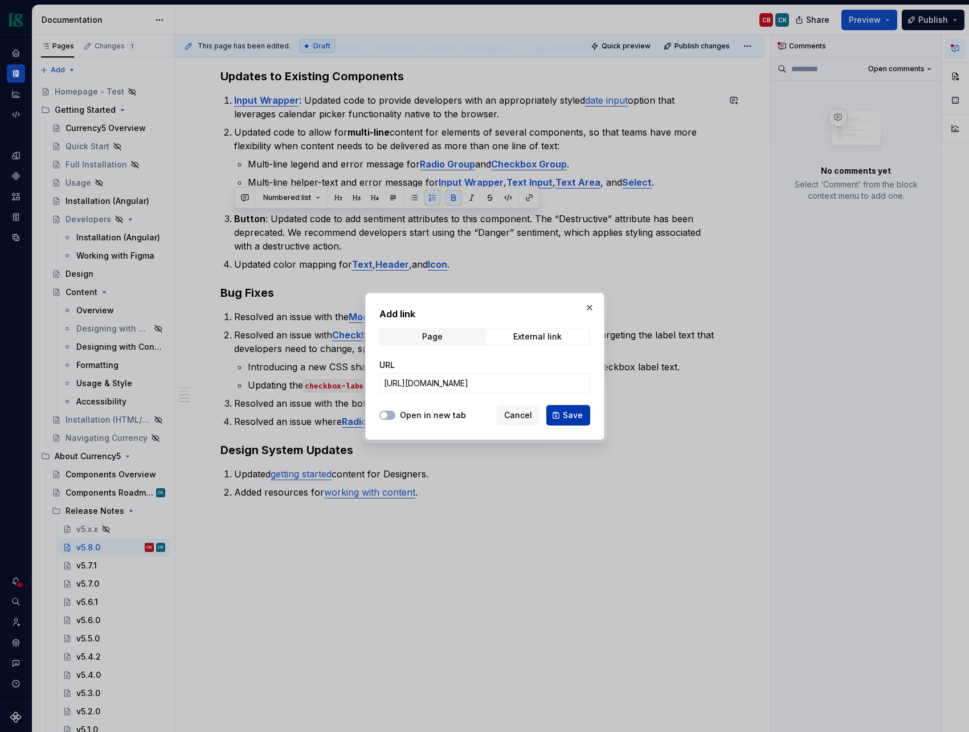
click at [568, 418] on span "Save" at bounding box center [573, 415] width 20 height 11
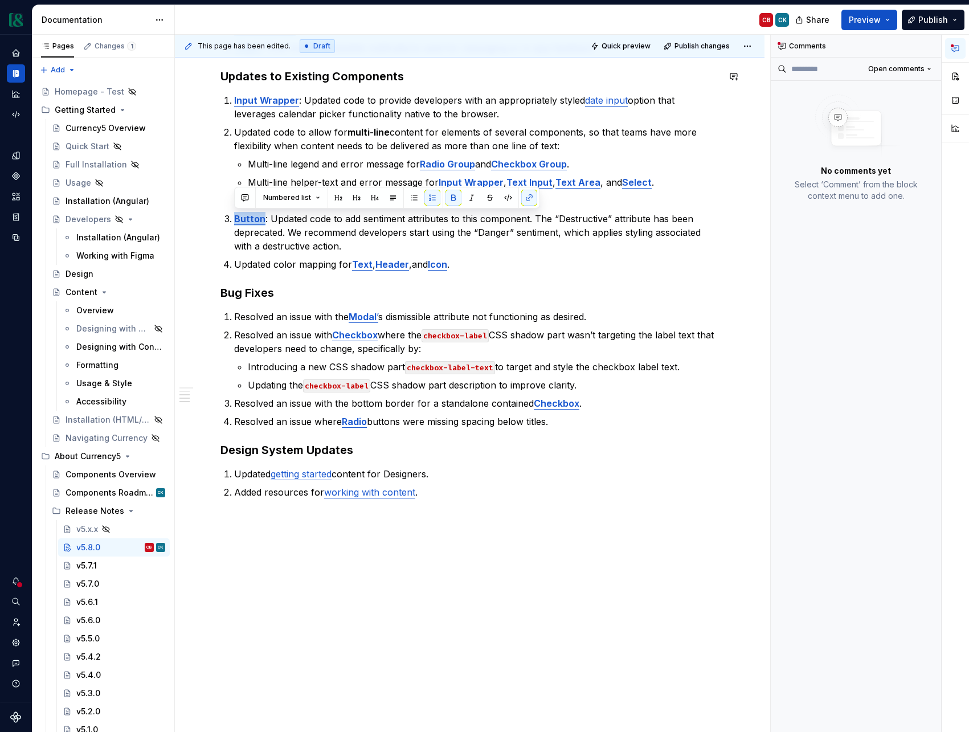
type textarea "*"
click at [417, 266] on p "Updated color mapping for Text , Header , and Icon ." at bounding box center [476, 265] width 485 height 14
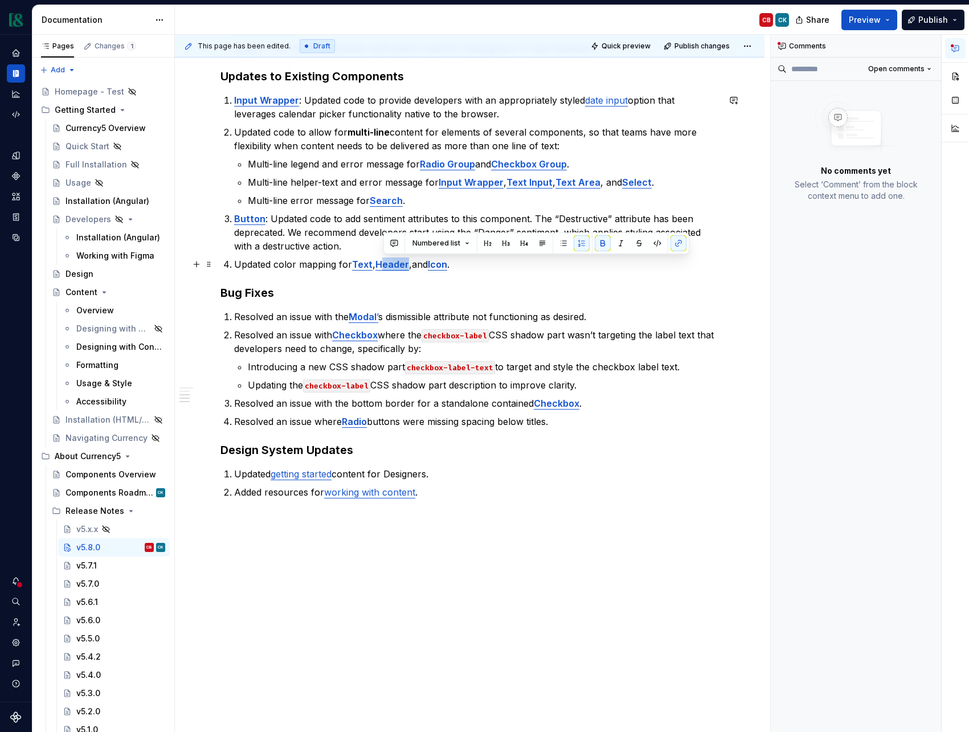
drag, startPoint x: 409, startPoint y: 266, endPoint x: 381, endPoint y: 267, distance: 28.0
click at [381, 267] on p "Updated color mapping for Text , Header , and Icon ." at bounding box center [476, 265] width 485 height 14
drag, startPoint x: 379, startPoint y: 266, endPoint x: 408, endPoint y: 265, distance: 29.1
click at [408, 265] on strong "Header" at bounding box center [393, 264] width 34 height 11
click at [672, 245] on button "button" at bounding box center [672, 243] width 16 height 16
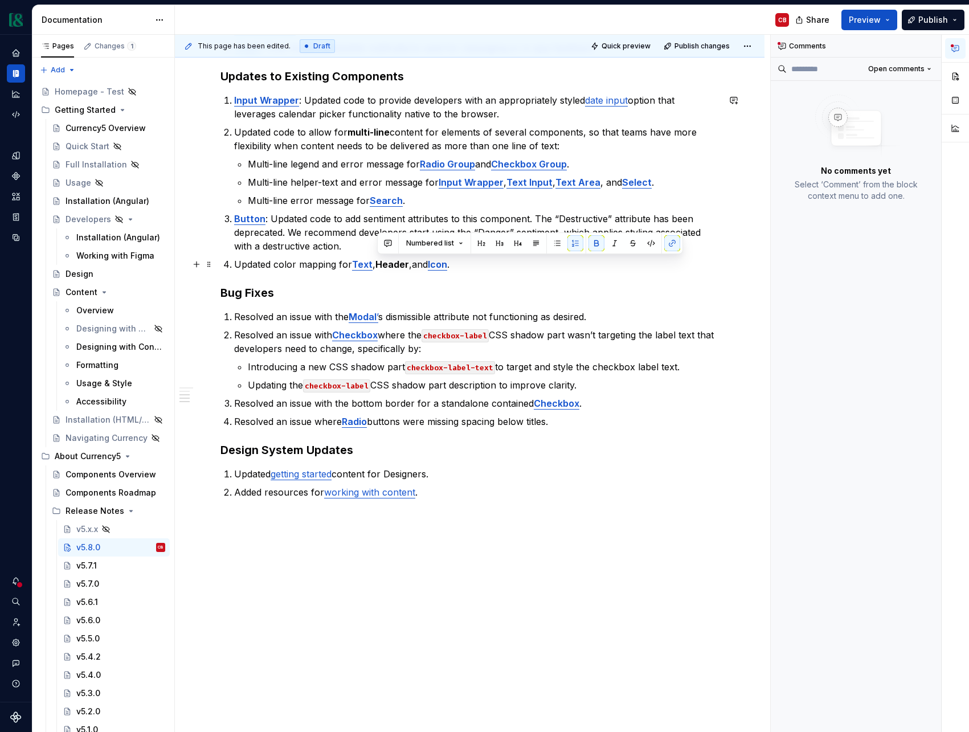
drag, startPoint x: 443, startPoint y: 270, endPoint x: 399, endPoint y: 267, distance: 43.4
click at [443, 270] on strong "Icon" at bounding box center [437, 264] width 19 height 11
click at [397, 267] on strong "Header" at bounding box center [393, 264] width 34 height 11
click at [664, 247] on button "button" at bounding box center [672, 243] width 16 height 16
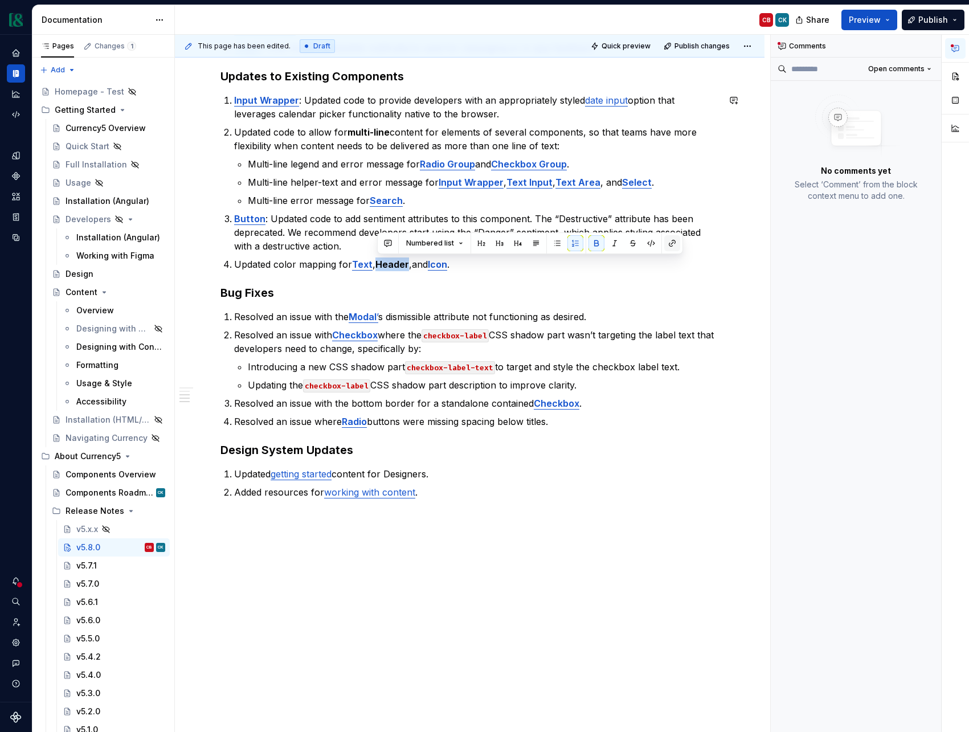
click at [672, 245] on button "button" at bounding box center [672, 243] width 16 height 16
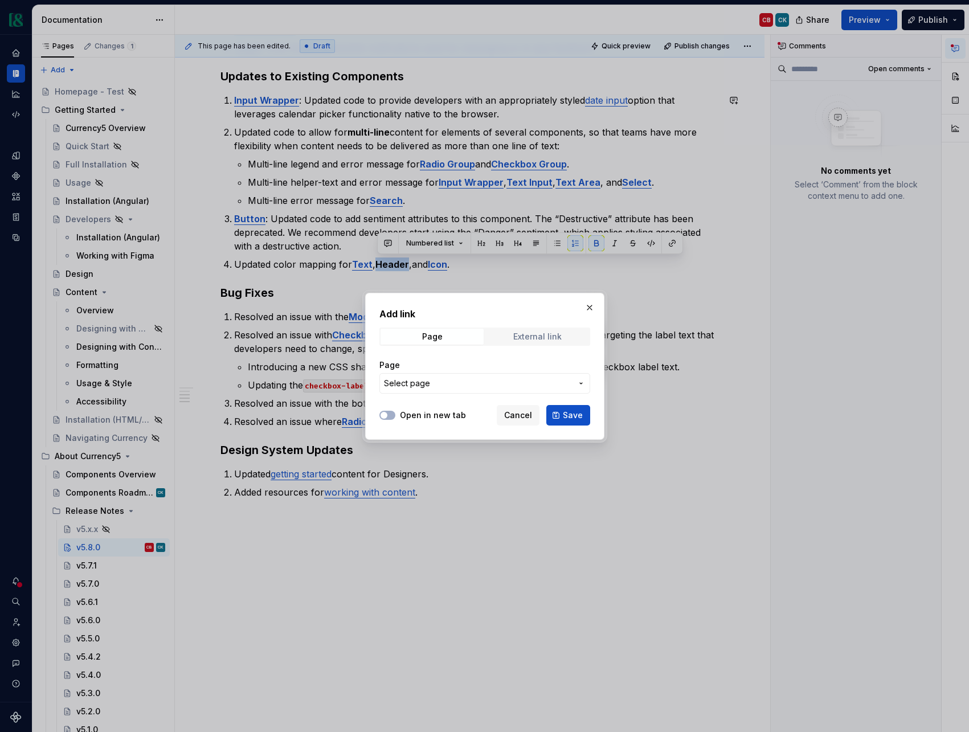
click at [550, 338] on div "External link" at bounding box center [537, 336] width 48 height 9
click at [510, 386] on input "URL" at bounding box center [485, 383] width 211 height 21
paste input "[URL][DOMAIN_NAME]"
type input "[URL][DOMAIN_NAME]"
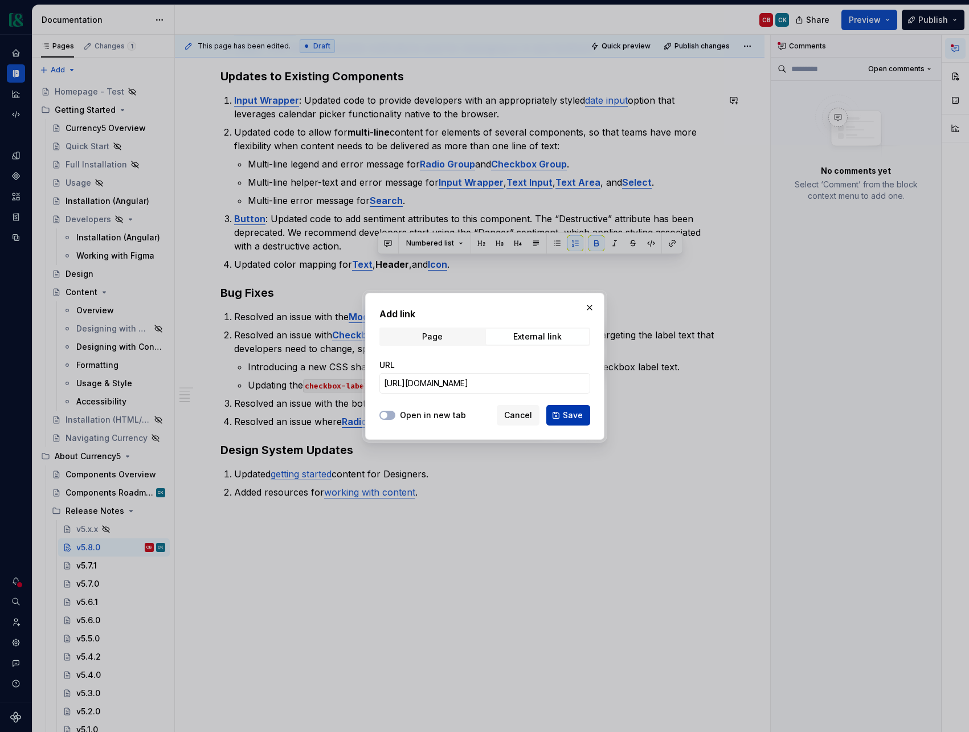
scroll to position [0, 0]
click at [562, 420] on button "Save" at bounding box center [568, 415] width 44 height 21
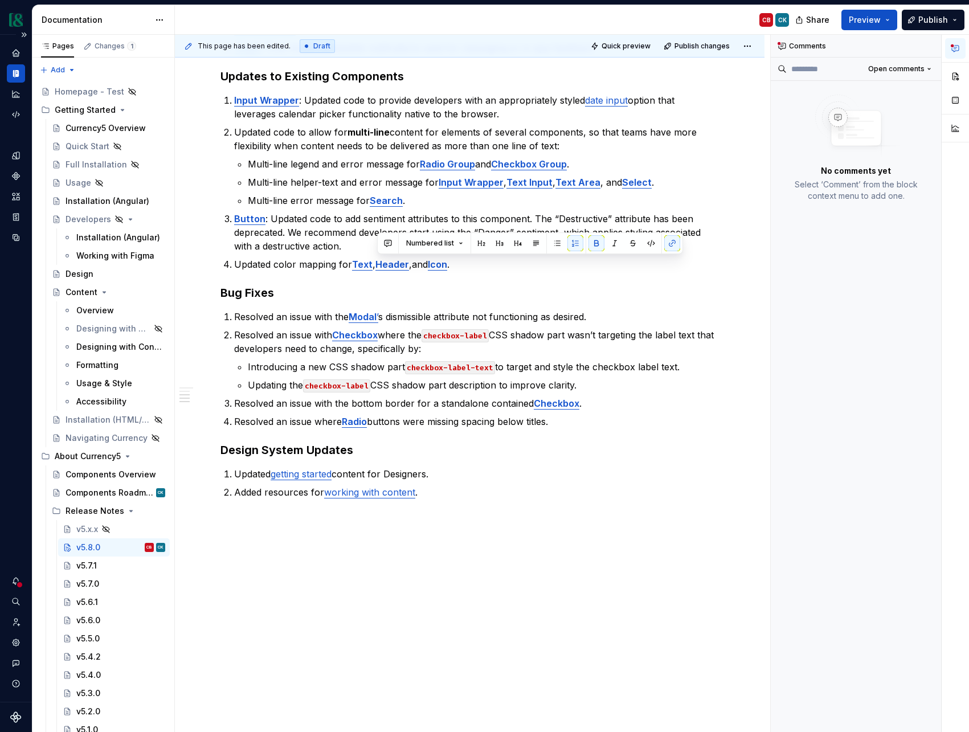
type textarea "*"
click at [410, 264] on commenthighlight "," at bounding box center [410, 264] width 3 height 11
click at [409, 264] on strong "ings" at bounding box center [408, 264] width 19 height 11
click at [676, 239] on button "button" at bounding box center [672, 243] width 16 height 16
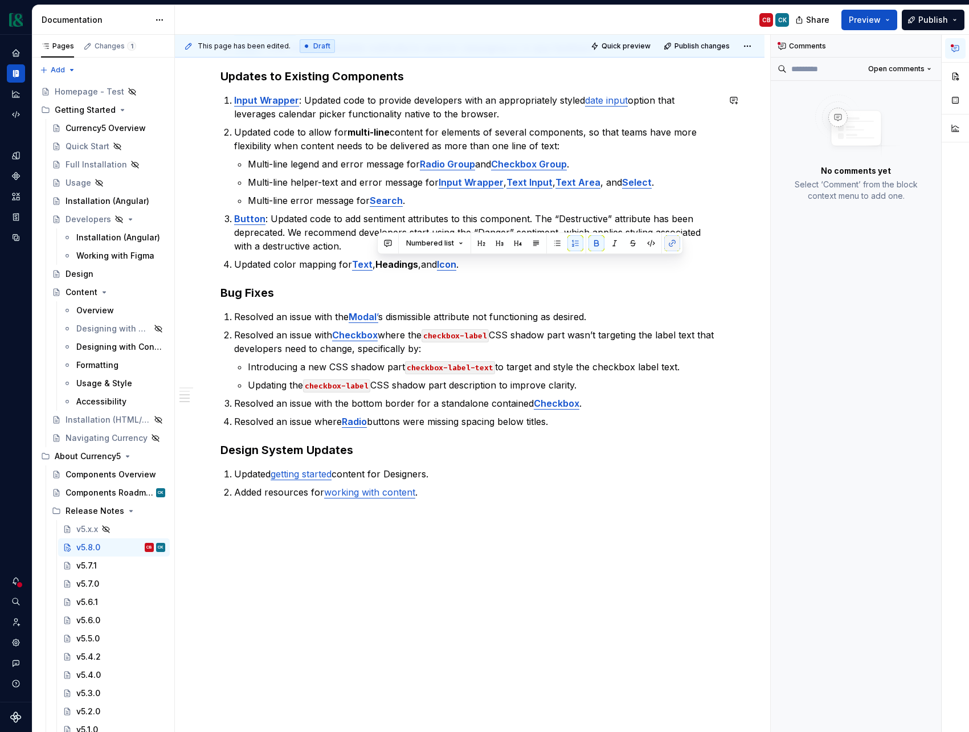
click at [671, 247] on button "button" at bounding box center [672, 243] width 16 height 16
click at [405, 269] on strong "Headings" at bounding box center [397, 264] width 43 height 11
click at [671, 247] on button "button" at bounding box center [672, 243] width 16 height 16
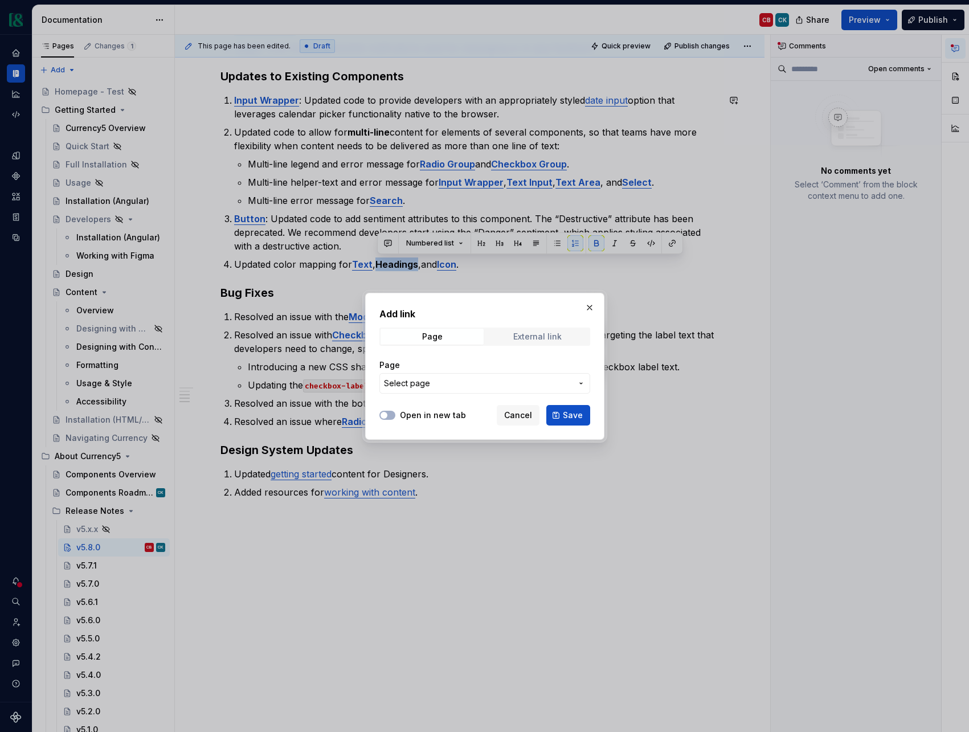
click at [512, 341] on span "External link" at bounding box center [537, 337] width 103 height 16
click at [450, 374] on input "URL" at bounding box center [485, 383] width 211 height 21
paste input "[URL][DOMAIN_NAME]"
type input "[URL][DOMAIN_NAME]"
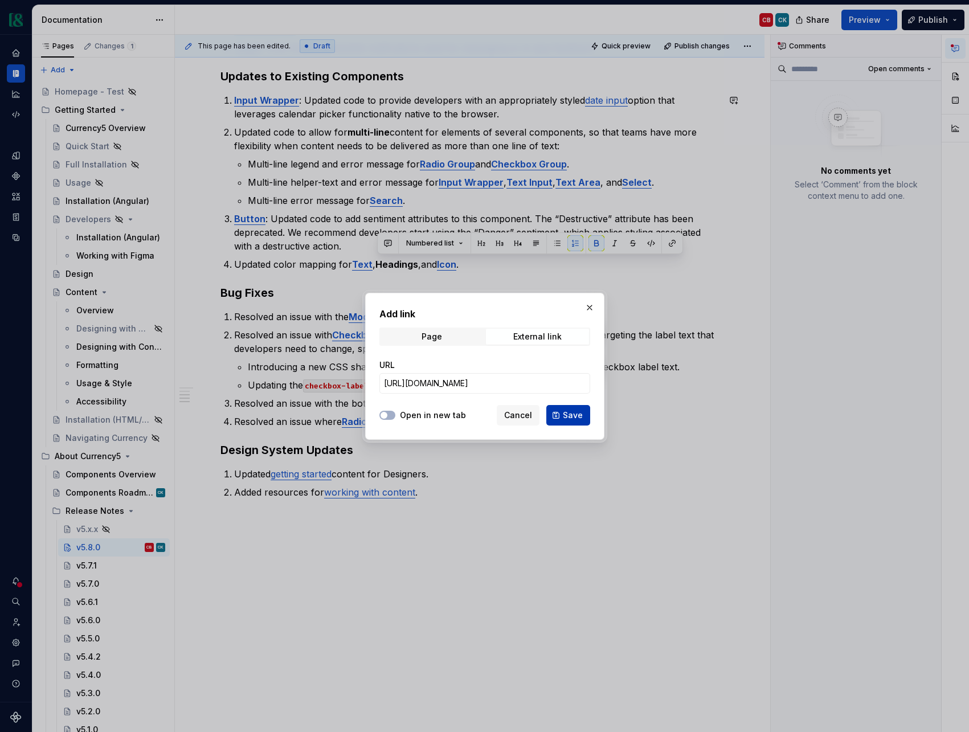
scroll to position [0, 0]
click at [574, 417] on span "Save" at bounding box center [573, 415] width 20 height 11
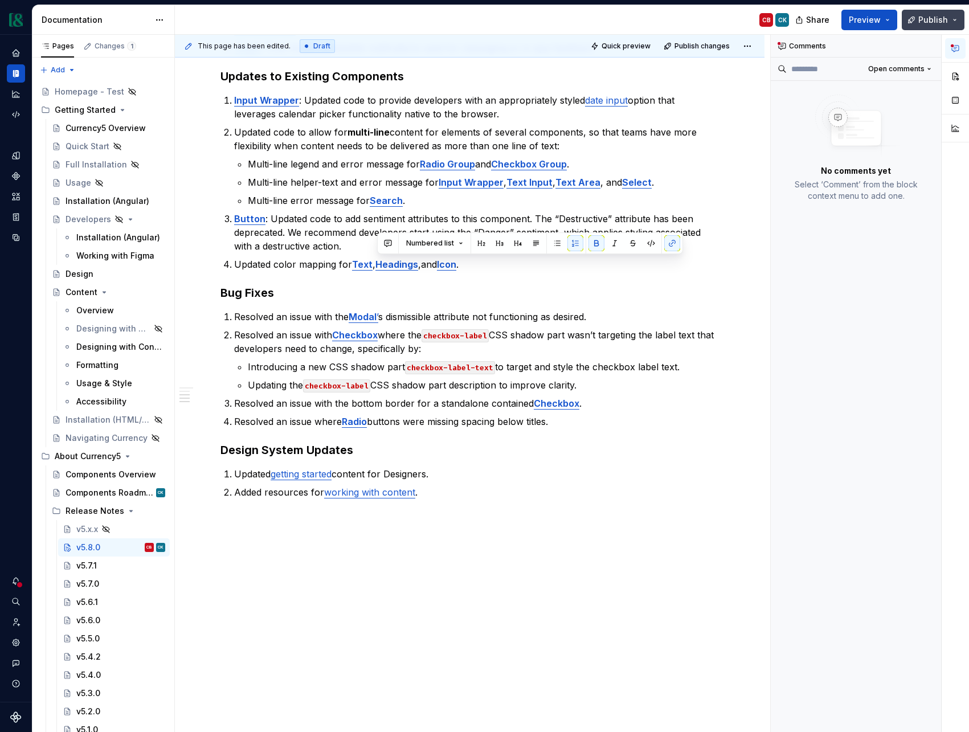
click at [952, 22] on button "Publish" at bounding box center [933, 20] width 63 height 21
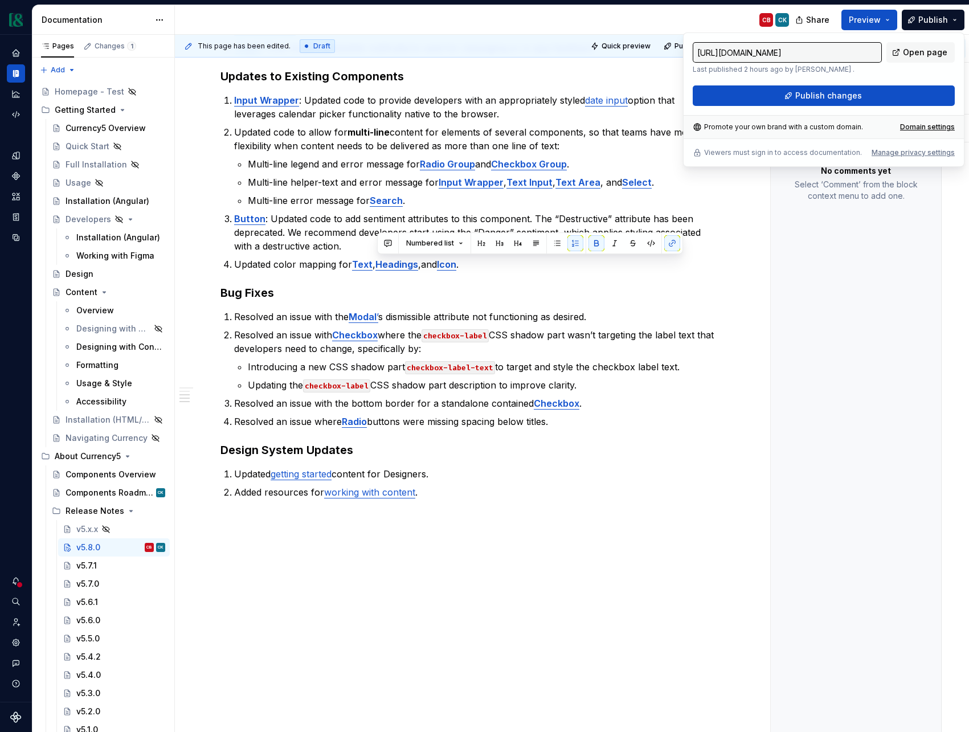
click at [872, 51] on input "[URL][DOMAIN_NAME]" at bounding box center [787, 52] width 189 height 21
click at [827, 100] on span "Publish changes" at bounding box center [829, 95] width 67 height 11
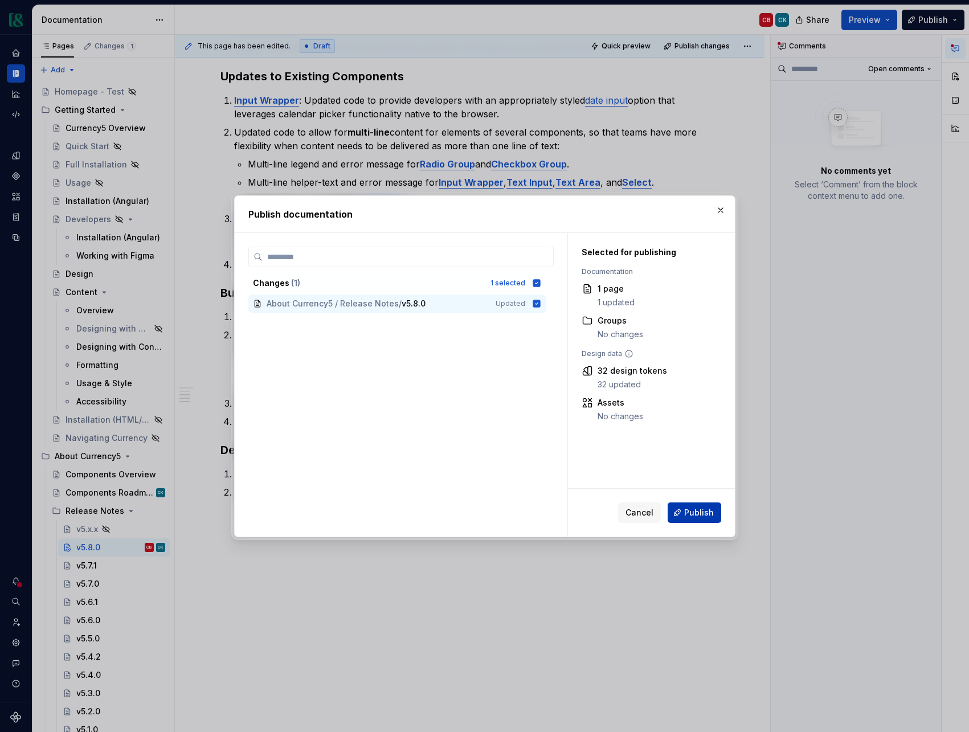
click at [691, 517] on span "Publish" at bounding box center [699, 512] width 30 height 11
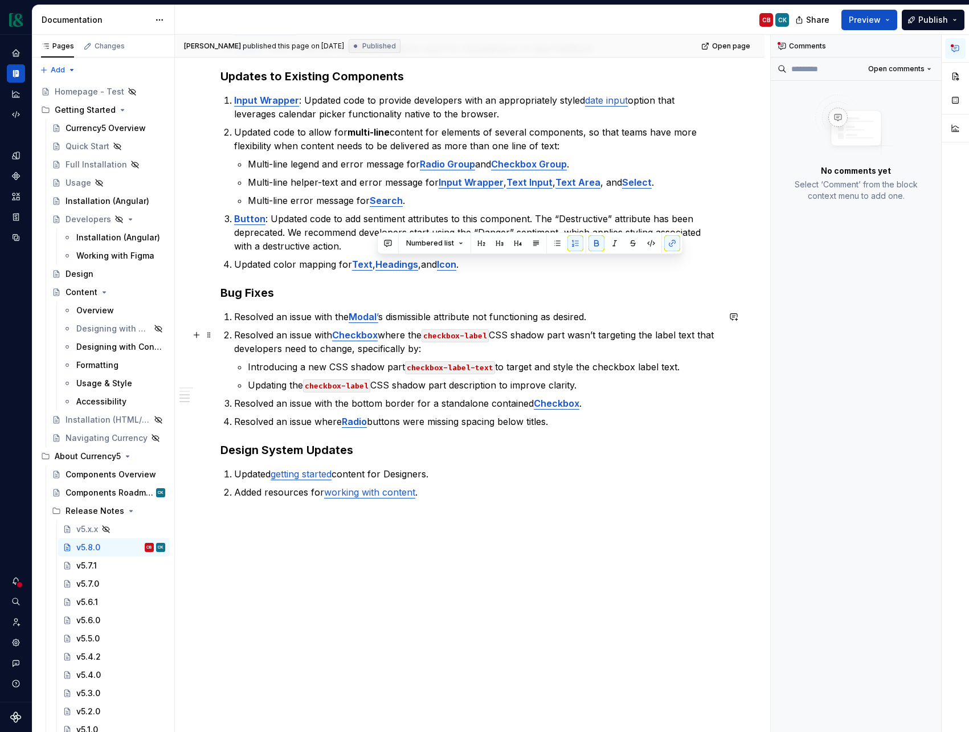
click at [305, 350] on p "Resolved an issue with Checkbox where the checkbox-label CSS shadow part wasn’t…" at bounding box center [476, 341] width 485 height 27
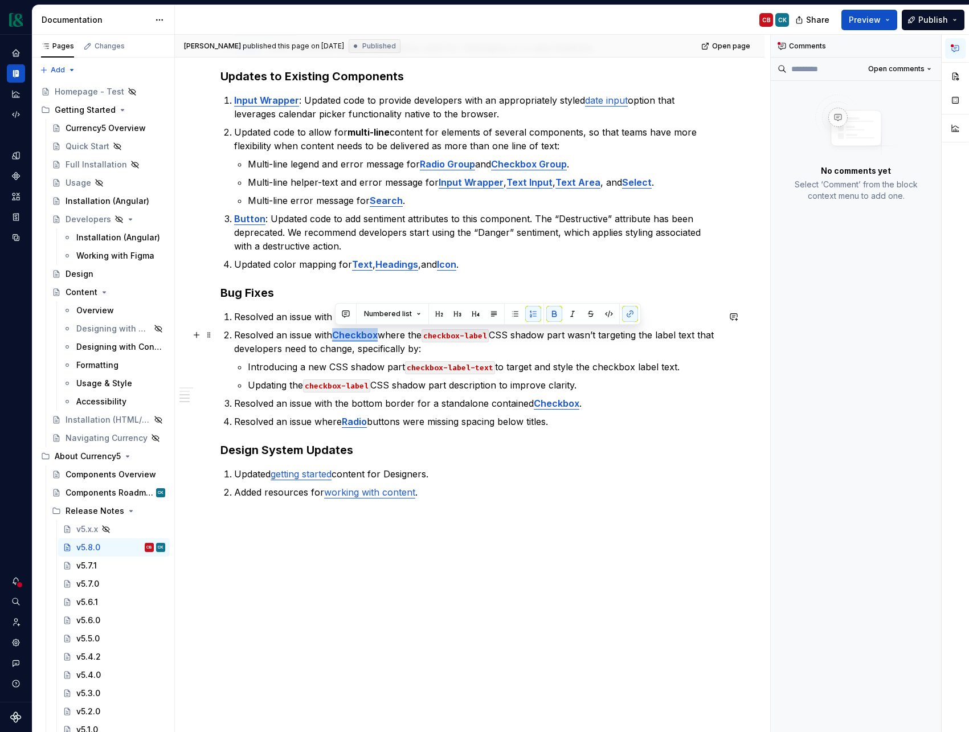
drag, startPoint x: 380, startPoint y: 337, endPoint x: 335, endPoint y: 336, distance: 44.5
click at [335, 336] on p "Resolved an issue with Checkbox where the checkbox-label CSS shadow part wasn’t…" at bounding box center [476, 341] width 485 height 27
click at [625, 316] on button "button" at bounding box center [630, 314] width 16 height 16
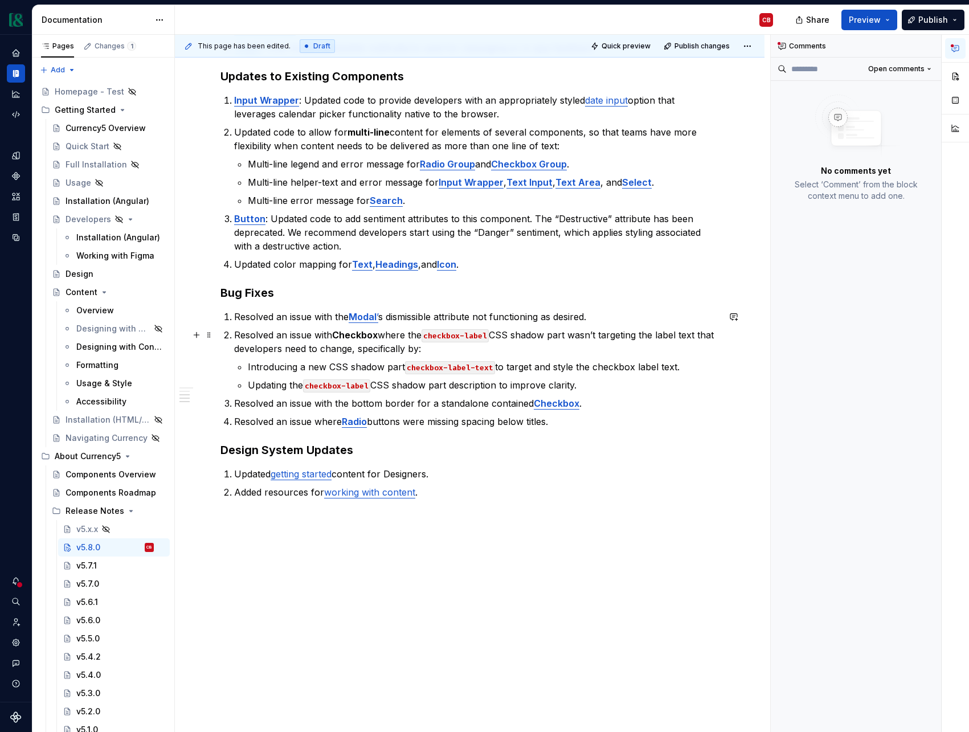
drag, startPoint x: 406, startPoint y: 353, endPoint x: 373, endPoint y: 336, distance: 37.7
click at [405, 353] on p "Resolved an issue with Checkbox where the checkbox-label CSS shadow part wasn’t…" at bounding box center [476, 341] width 485 height 27
type textarea "*"
click at [363, 335] on strong "Checkbox" at bounding box center [355, 334] width 46 height 11
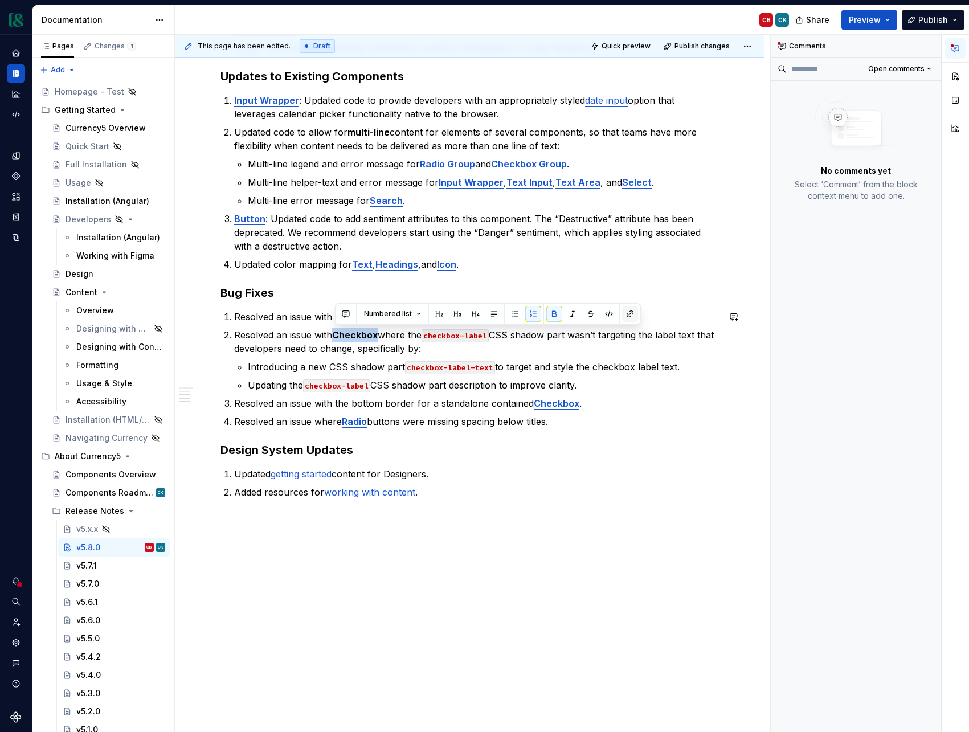
click at [628, 317] on button "button" at bounding box center [630, 314] width 16 height 16
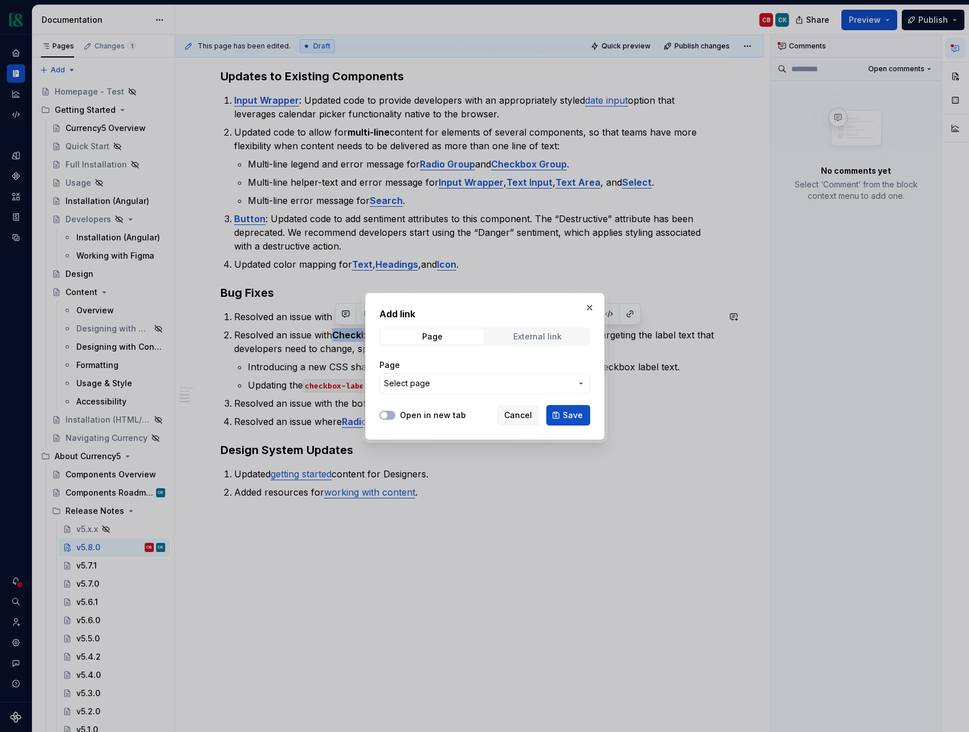
click at [548, 338] on div "External link" at bounding box center [537, 336] width 48 height 9
click at [511, 381] on input "URL" at bounding box center [485, 383] width 211 height 21
paste input "[URL][DOMAIN_NAME]"
type input "[URL][DOMAIN_NAME]"
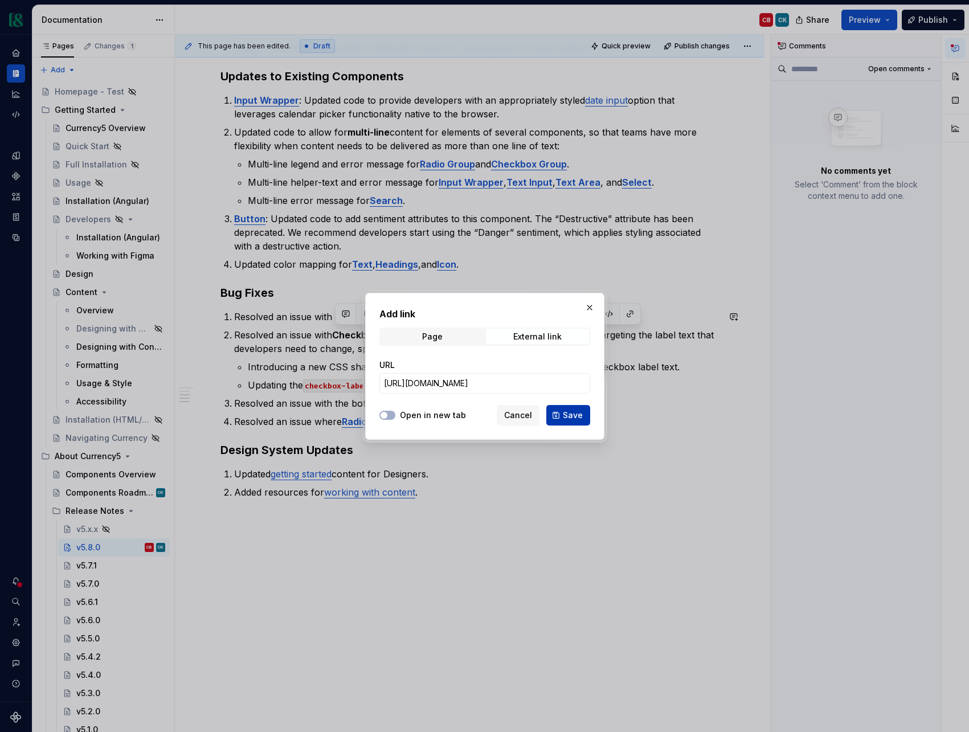
scroll to position [0, 0]
click at [572, 419] on span "Save" at bounding box center [573, 415] width 20 height 11
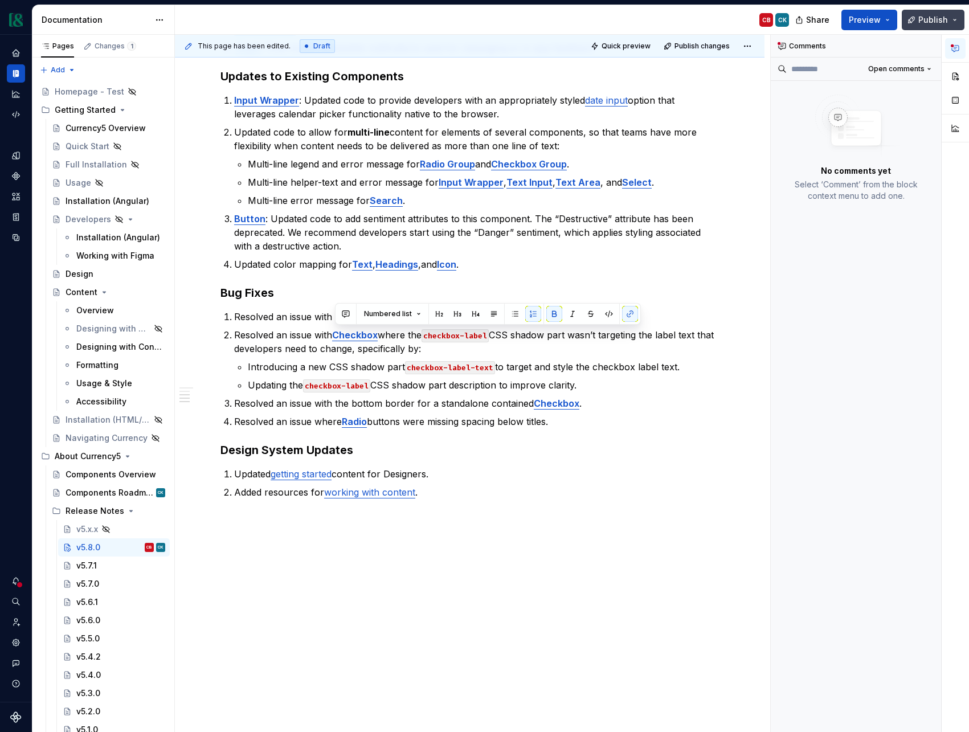
click at [920, 18] on span "Publish" at bounding box center [934, 19] width 30 height 11
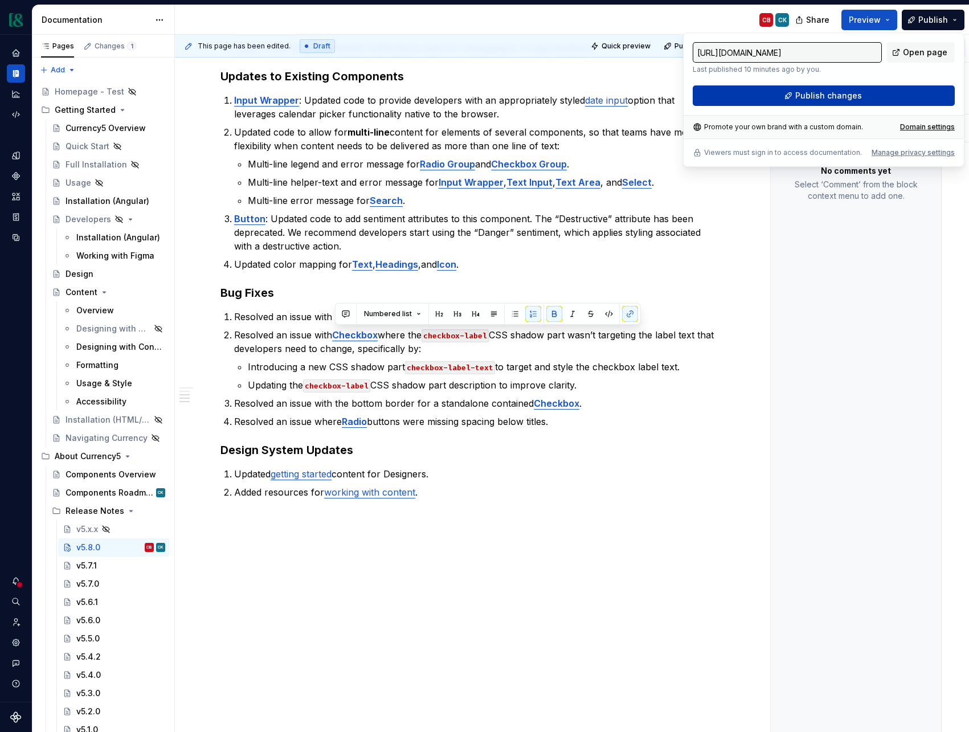
click at [833, 98] on span "Publish changes" at bounding box center [829, 95] width 67 height 11
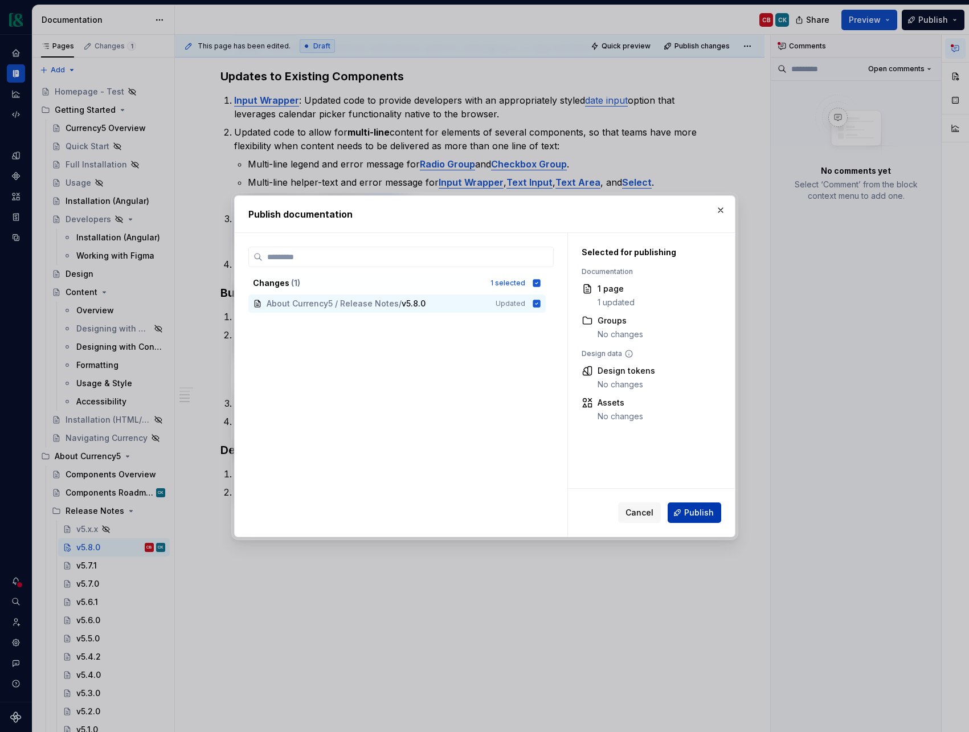
click at [688, 514] on span "Publish" at bounding box center [699, 512] width 30 height 11
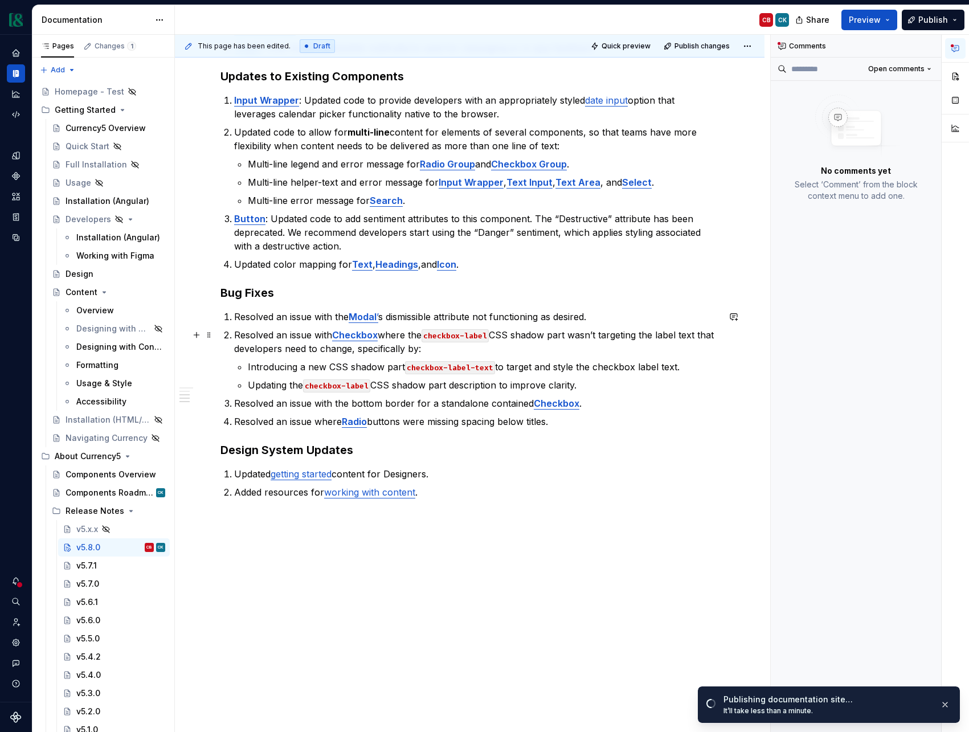
click at [660, 336] on p "Resolved an issue with Checkbox where the checkbox-label CSS shadow part wasn’t…" at bounding box center [476, 341] width 485 height 27
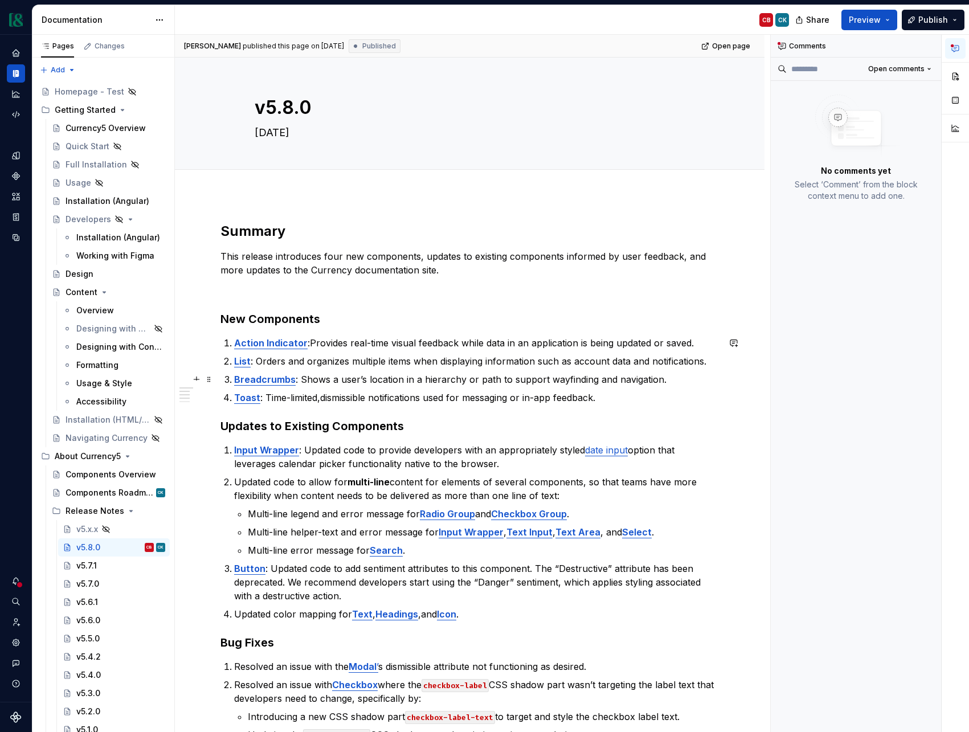
click at [337, 382] on p "Breadcrumbs : Shows a user’s location in a hierarchy or path to support wayfind…" at bounding box center [476, 380] width 485 height 14
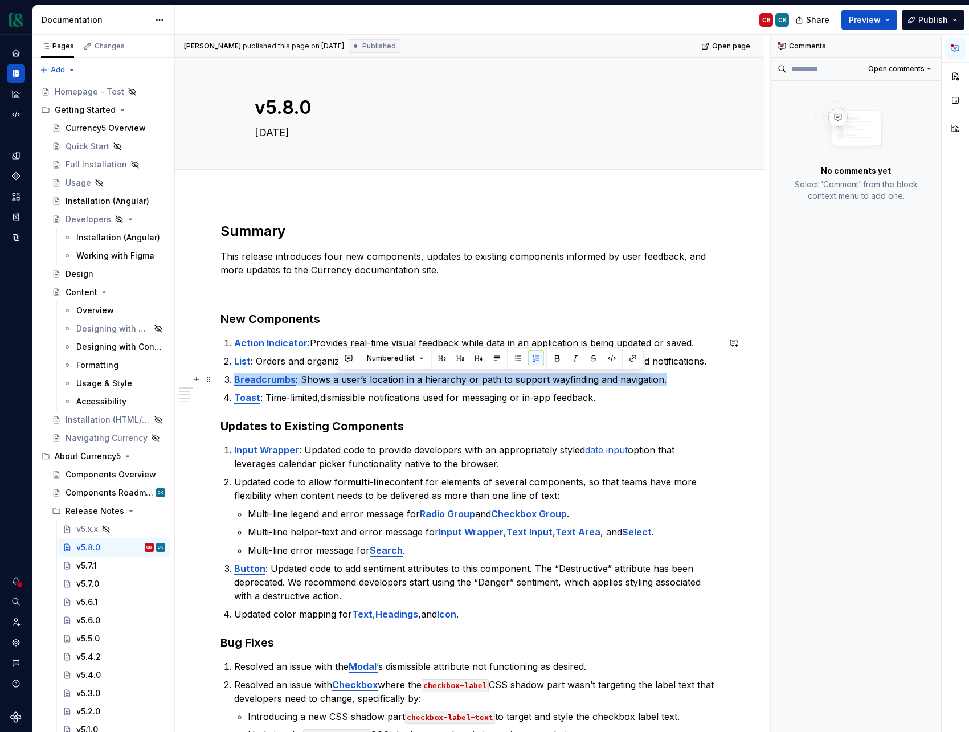
click at [337, 382] on p "Breadcrumbs : Shows a user’s location in a hierarchy or path to support wayfind…" at bounding box center [476, 380] width 485 height 14
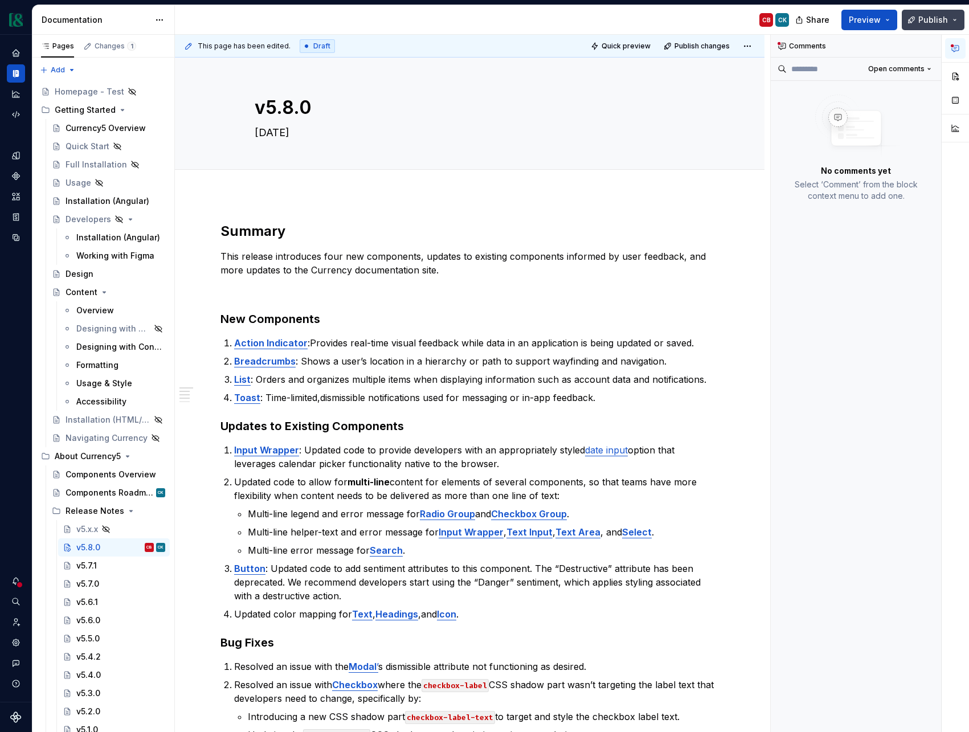
click at [928, 20] on span "Publish" at bounding box center [934, 19] width 30 height 11
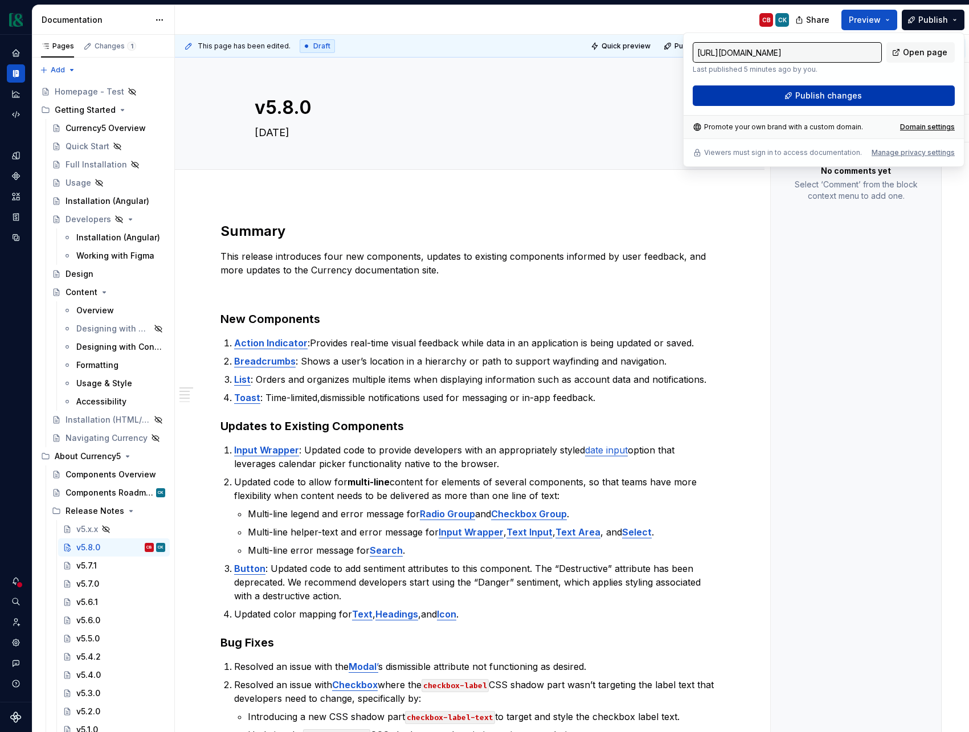
click at [846, 100] on span "Publish changes" at bounding box center [829, 95] width 67 height 11
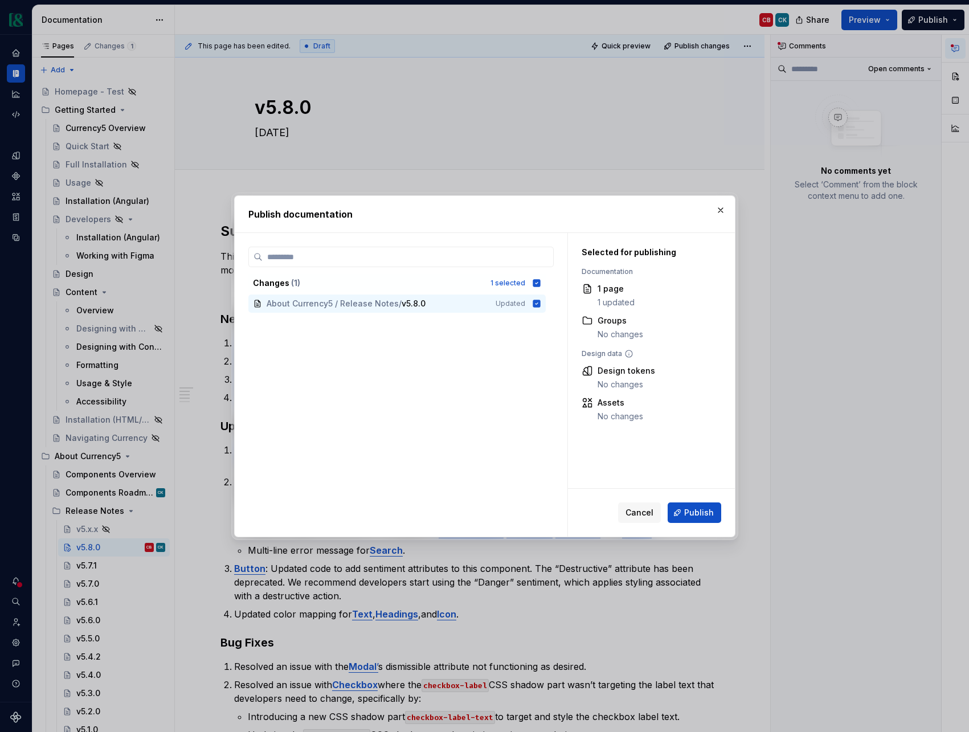
click at [706, 513] on span "Publish" at bounding box center [699, 512] width 30 height 11
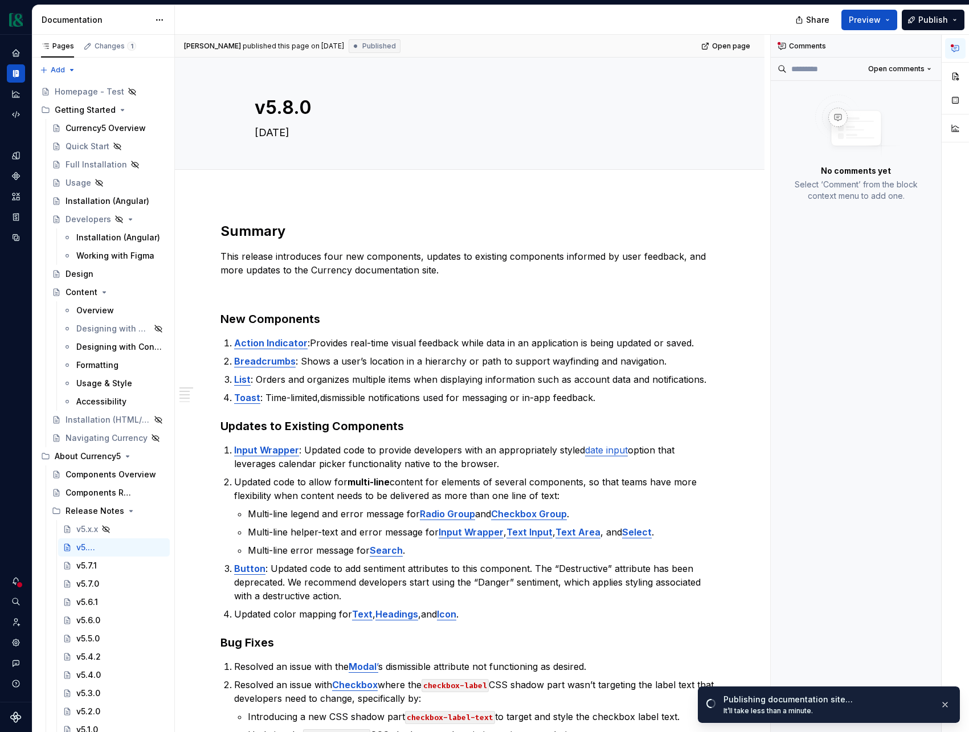
type textarea "*"
